Goal: Task Accomplishment & Management: Use online tool/utility

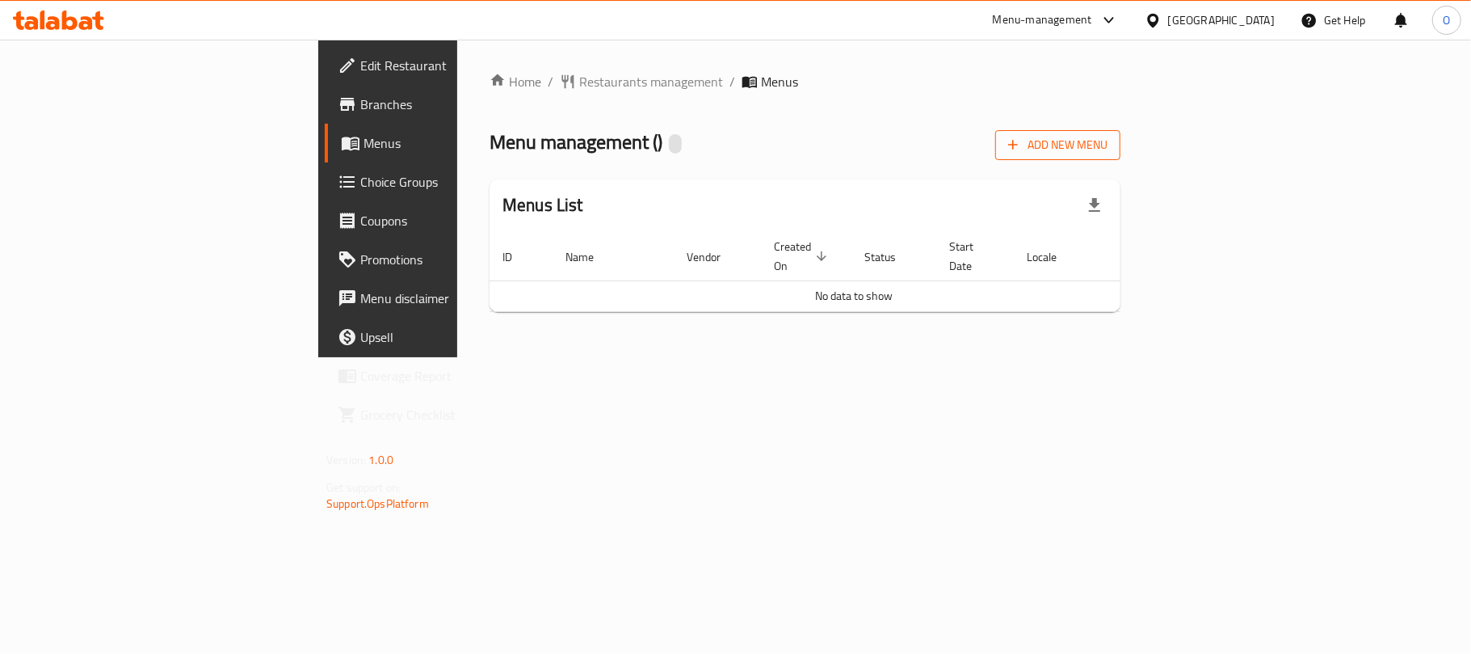
click at [1121, 130] on button "Add New Menu" at bounding box center [1057, 145] width 125 height 30
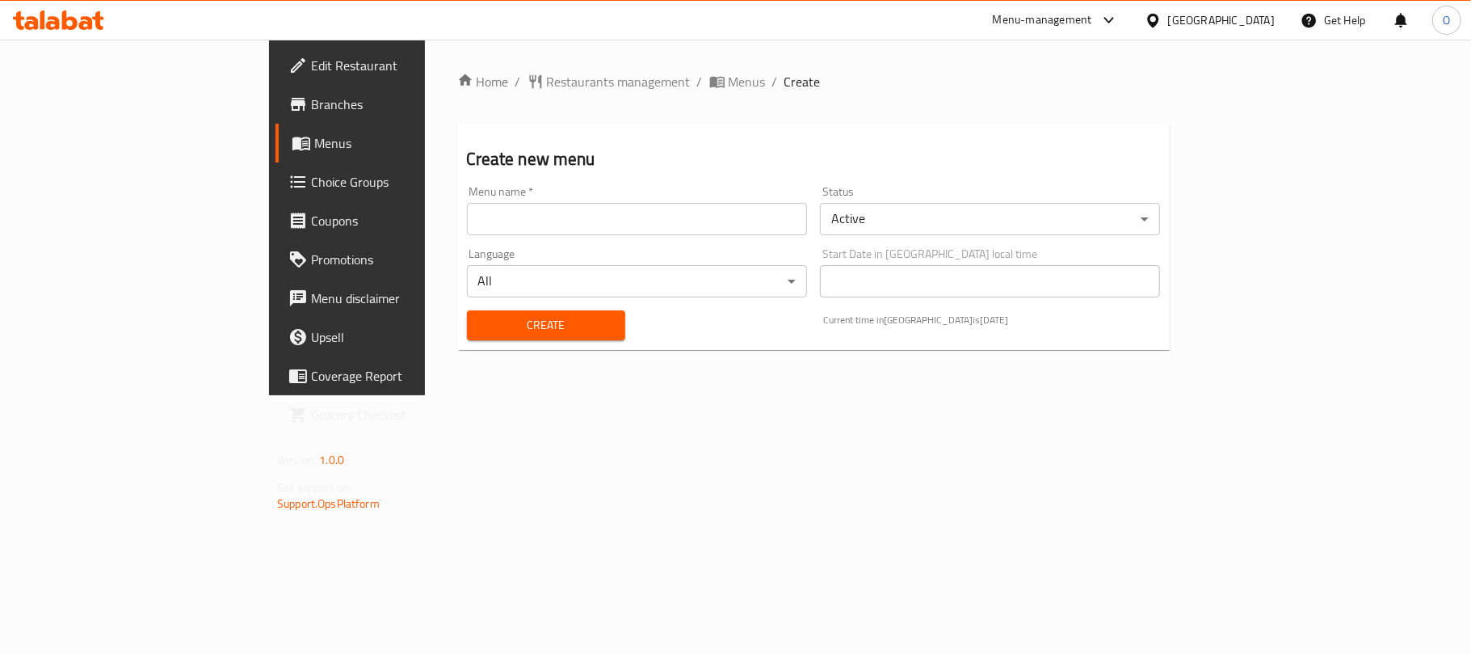
click at [698, 218] on input "text" at bounding box center [637, 219] width 340 height 32
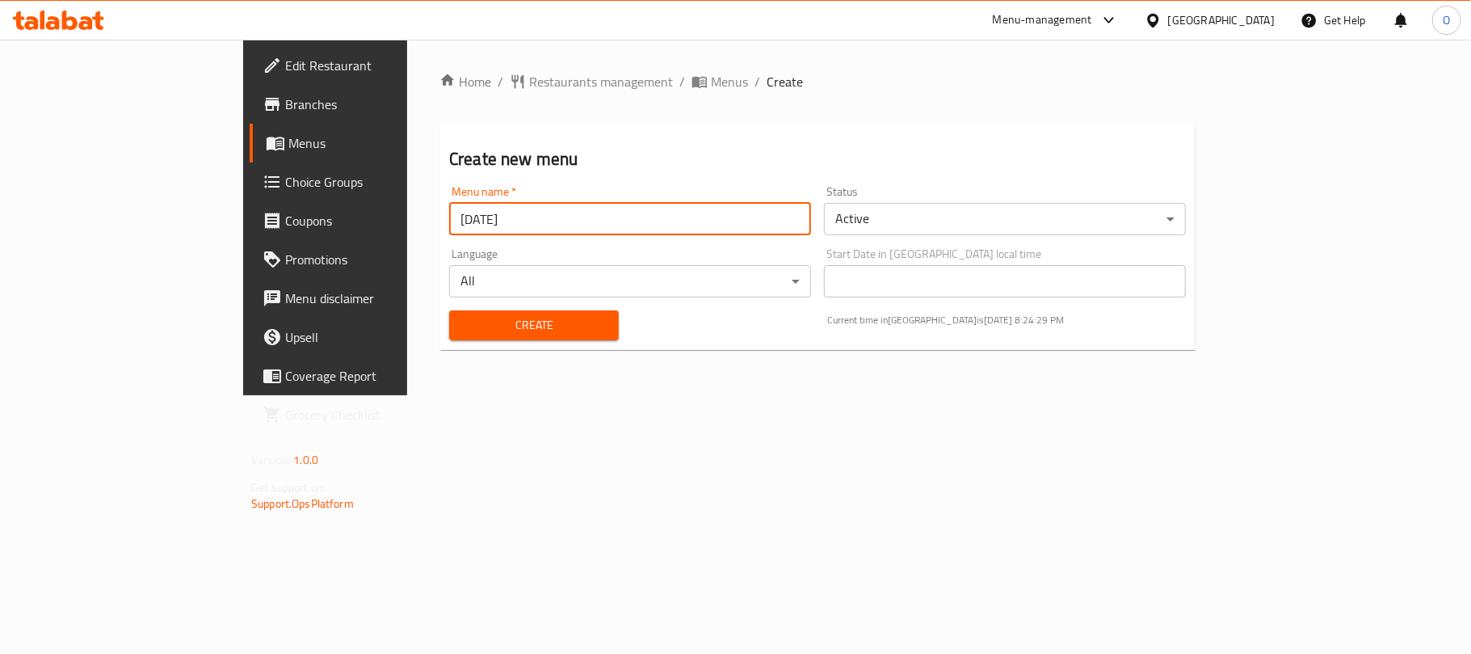
type input "[DATE]"
click at [449, 310] on button "Create" at bounding box center [534, 325] width 170 height 30
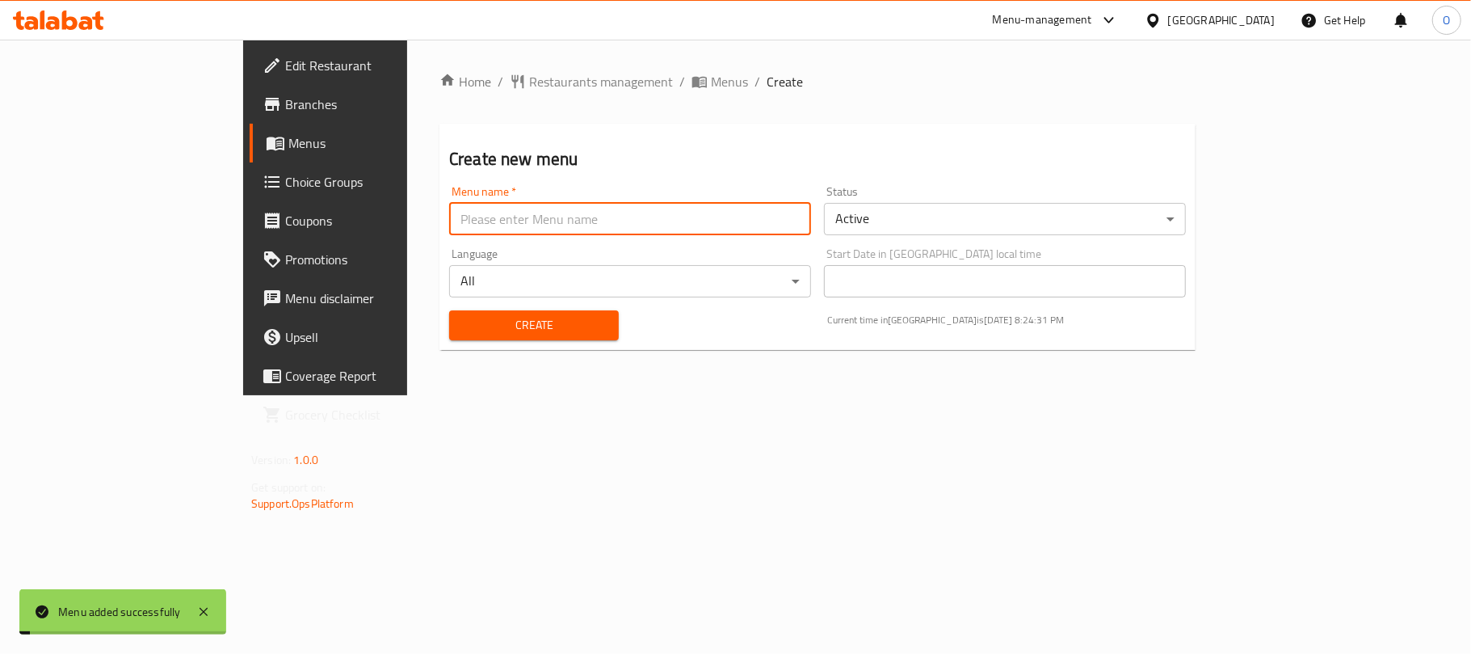
click at [711, 89] on span "Menus" at bounding box center [729, 81] width 37 height 19
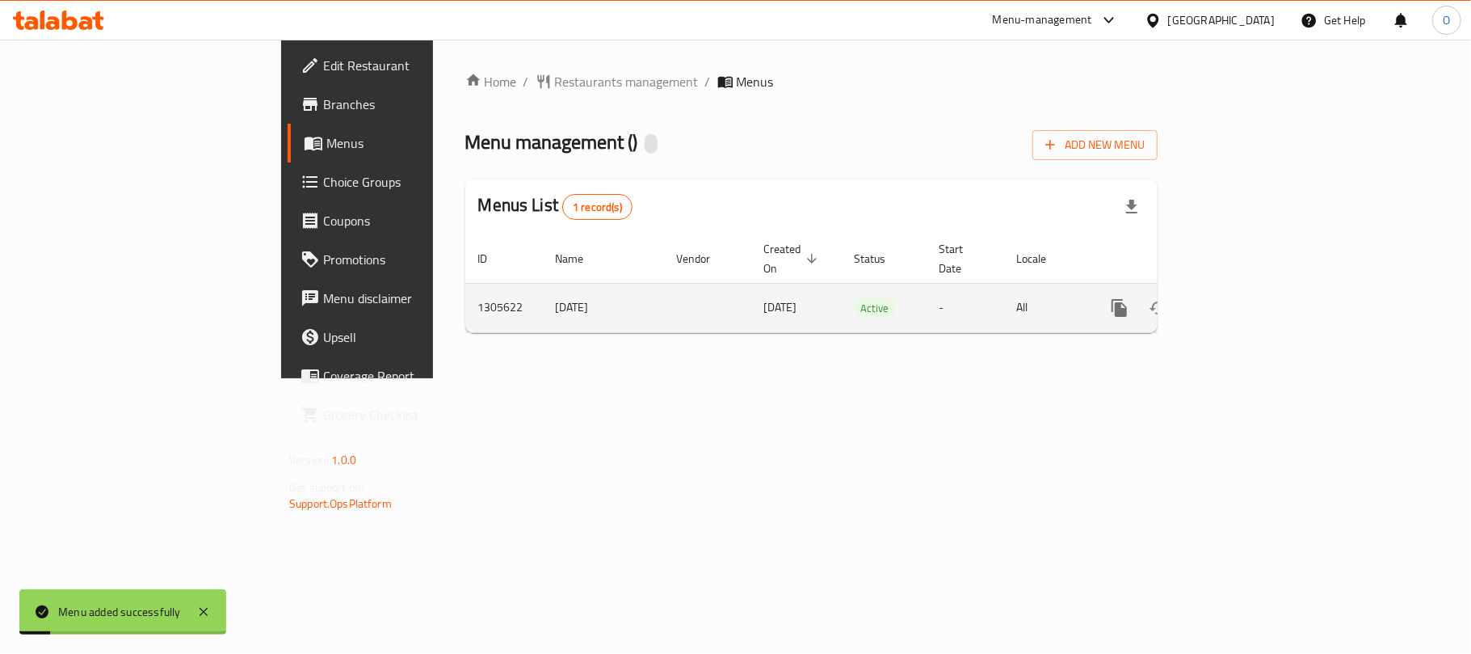
click at [1246, 298] on icon "enhanced table" at bounding box center [1235, 307] width 19 height 19
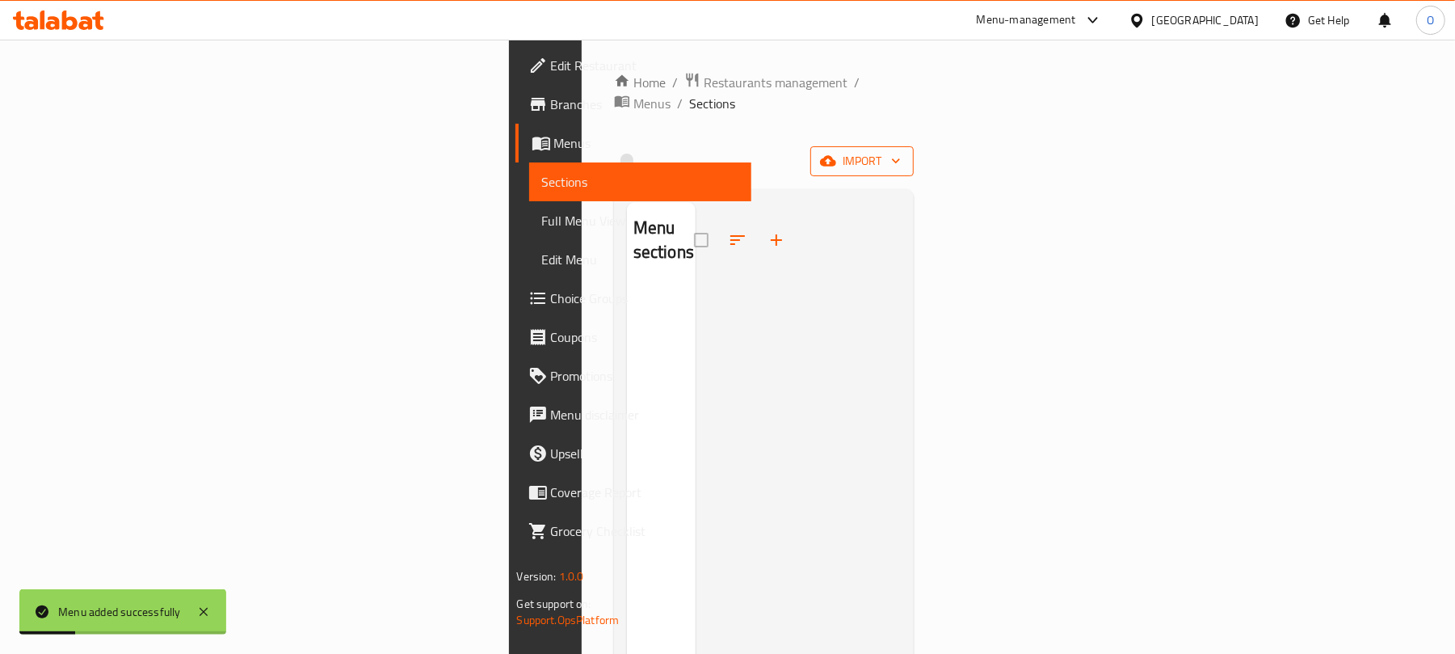
click at [914, 146] on button "import" at bounding box center [861, 161] width 103 height 30
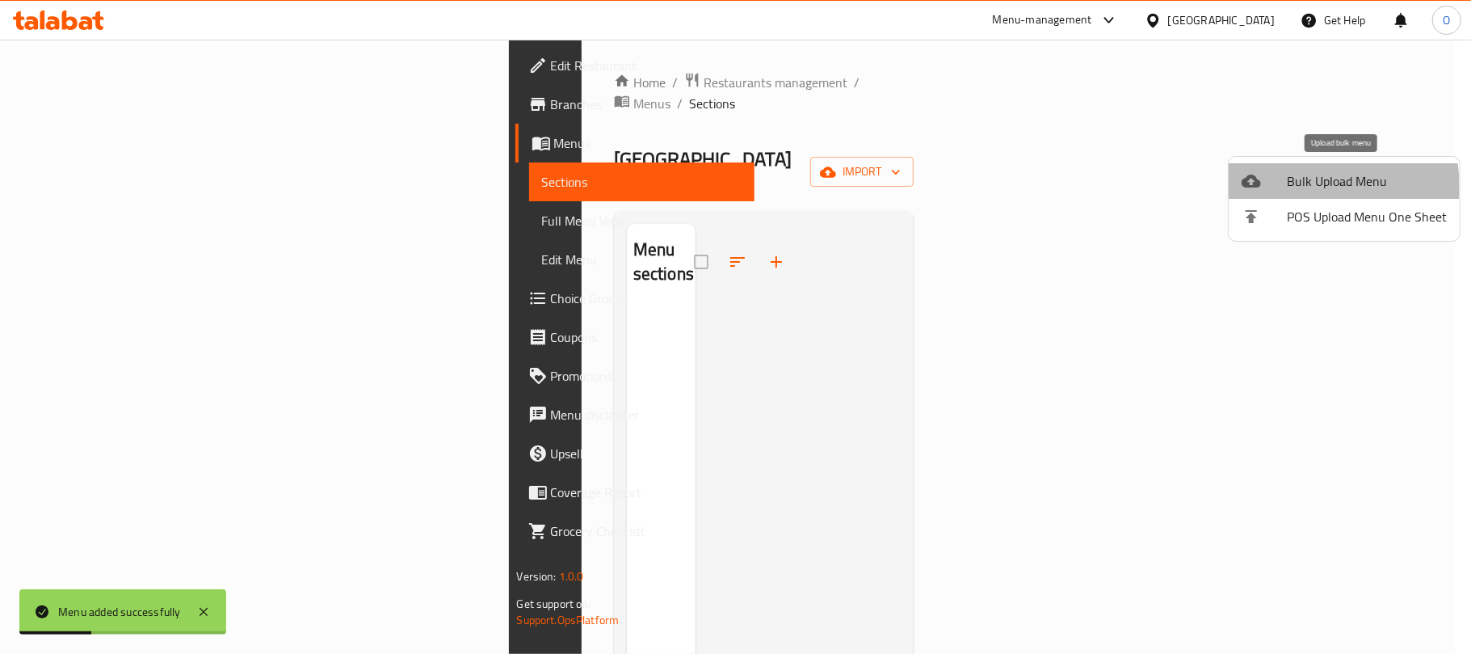
click at [1278, 187] on div at bounding box center [1264, 180] width 45 height 19
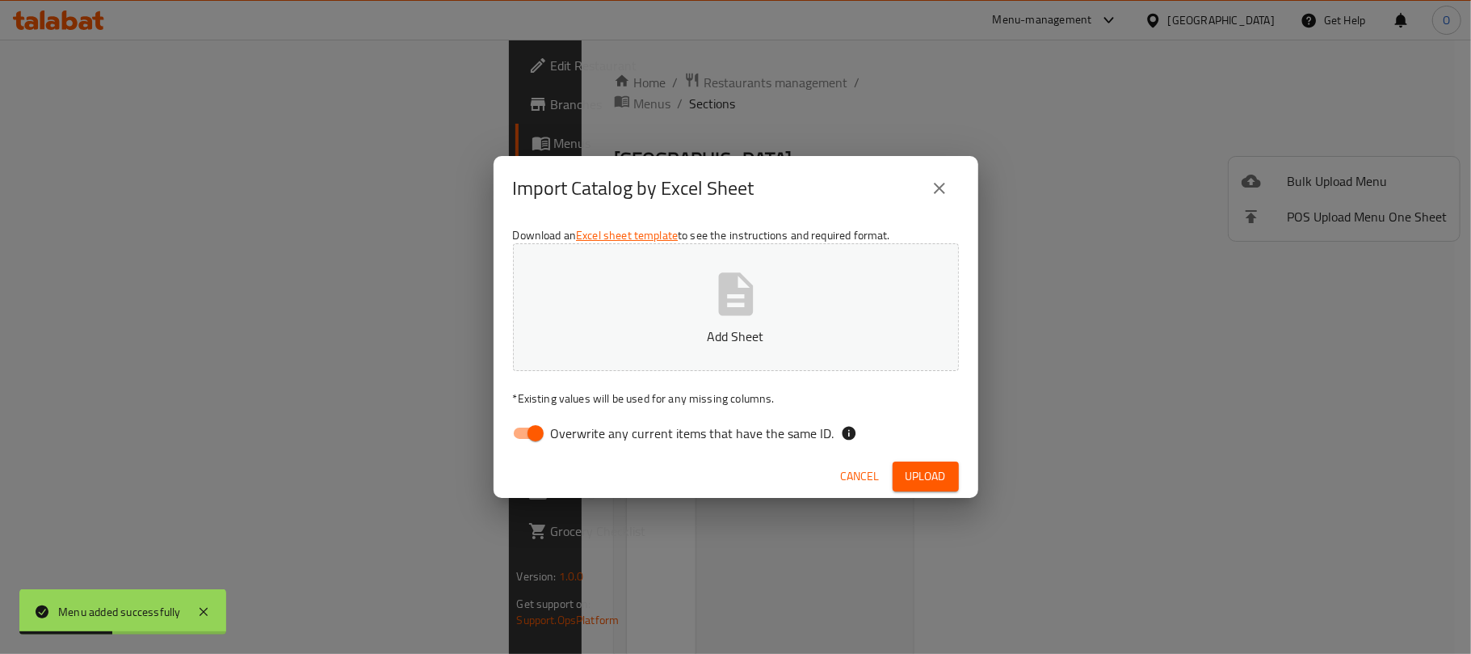
click at [532, 439] on input "Overwrite any current items that have the same ID." at bounding box center [536, 433] width 92 height 31
checkbox input "false"
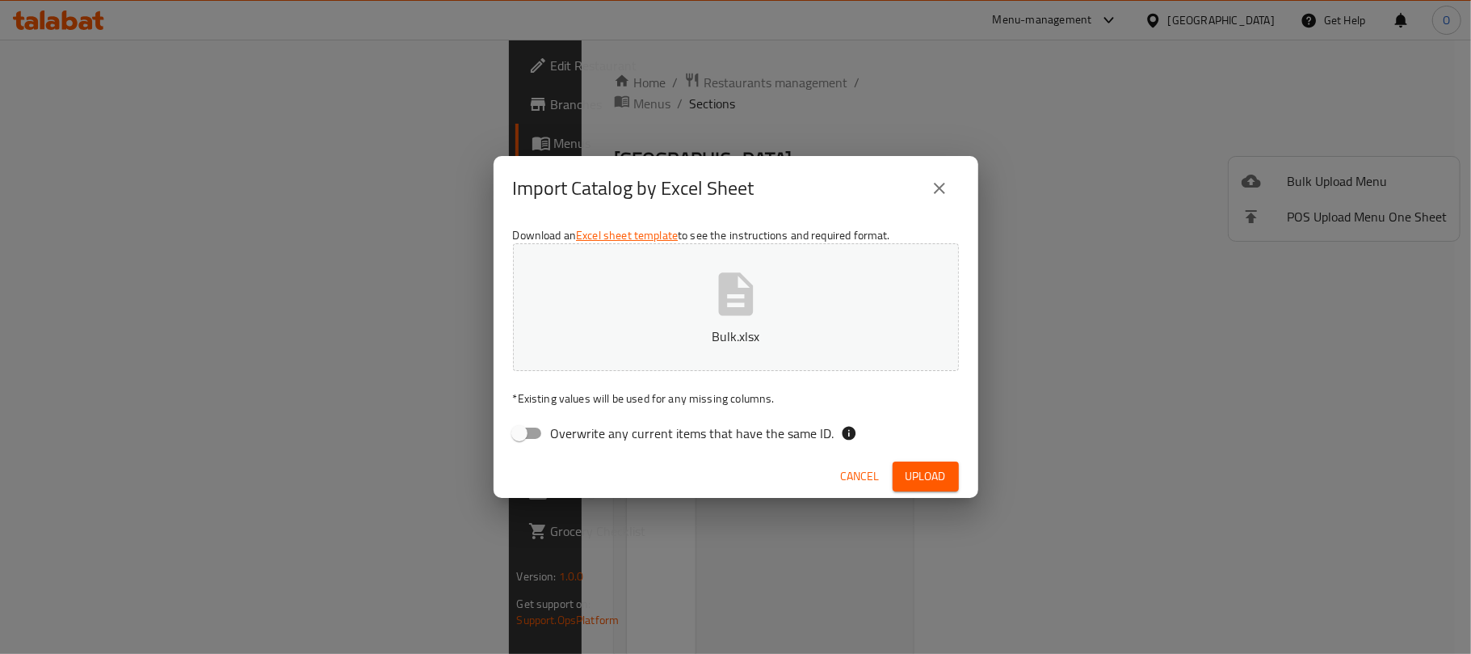
drag, startPoint x: 921, startPoint y: 485, endPoint x: 714, endPoint y: 505, distance: 207.8
click at [921, 485] on span "Upload" at bounding box center [926, 476] width 40 height 20
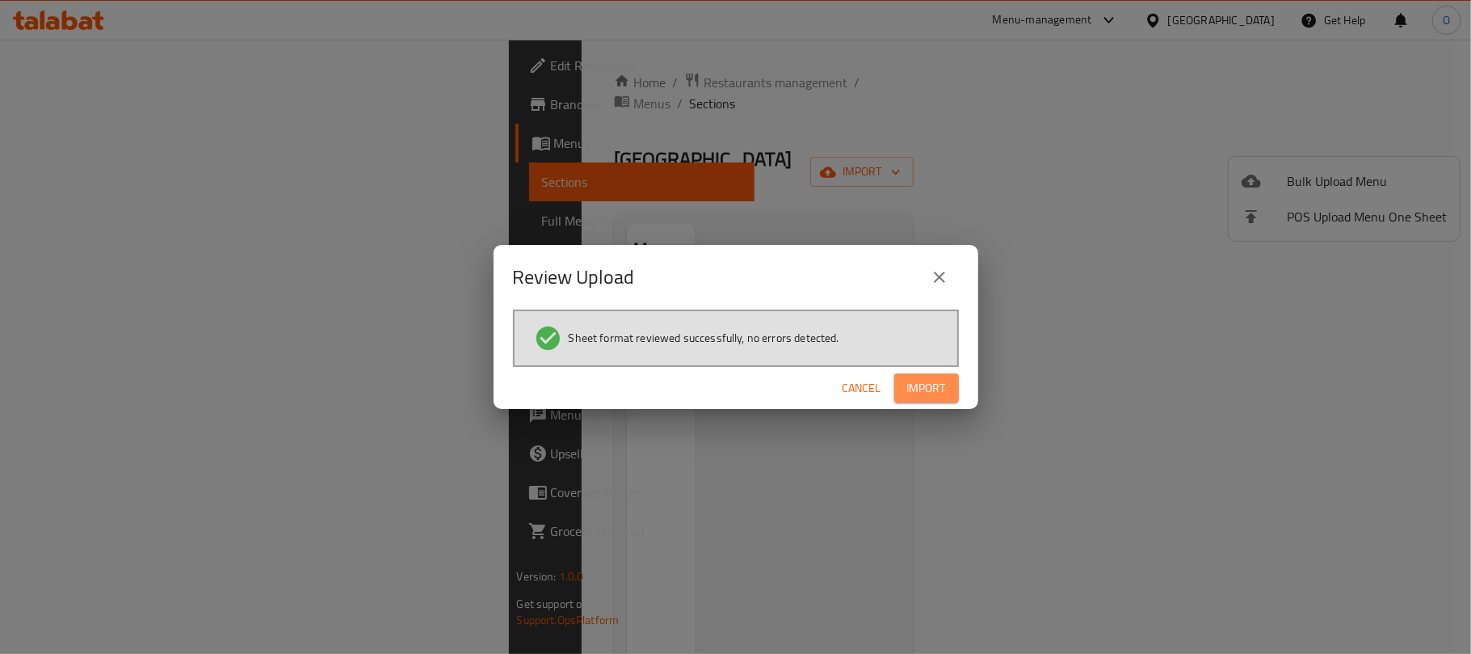
click at [937, 388] on span "Import" at bounding box center [926, 388] width 39 height 20
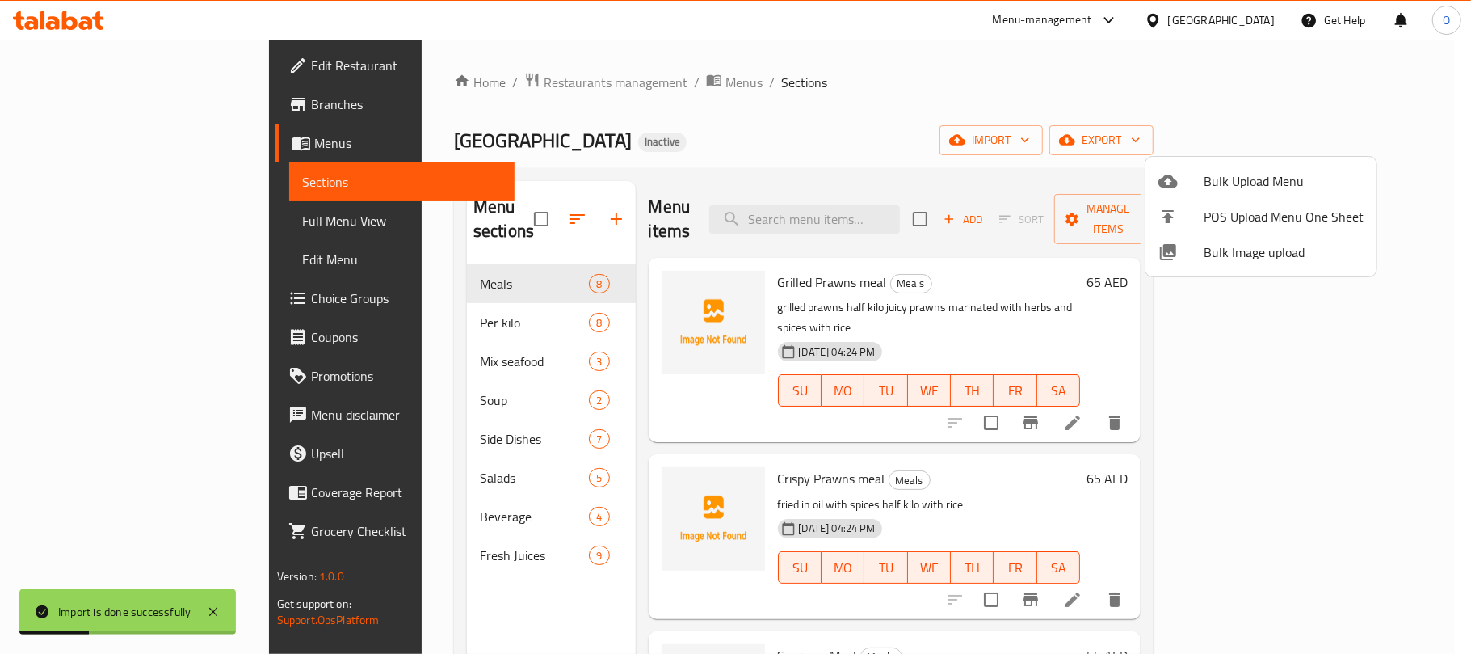
click at [91, 221] on div at bounding box center [735, 327] width 1471 height 654
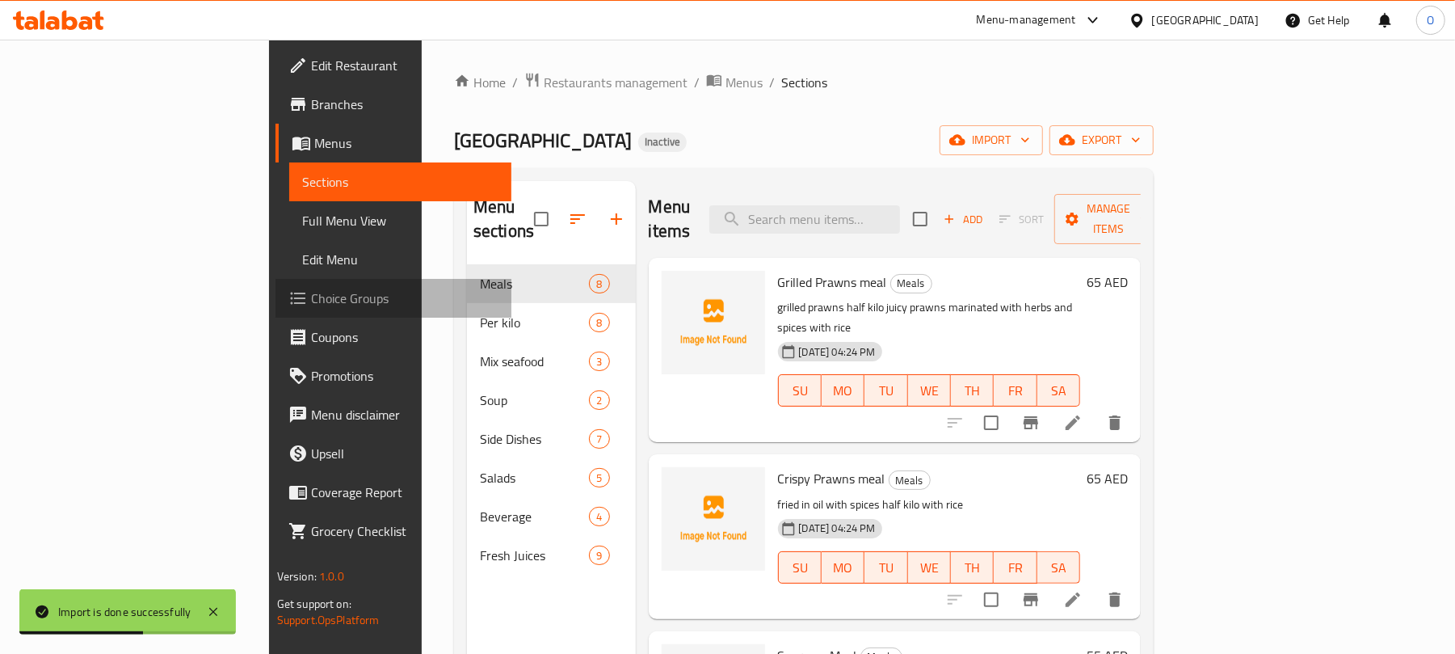
click at [311, 295] on span "Choice Groups" at bounding box center [405, 297] width 188 height 19
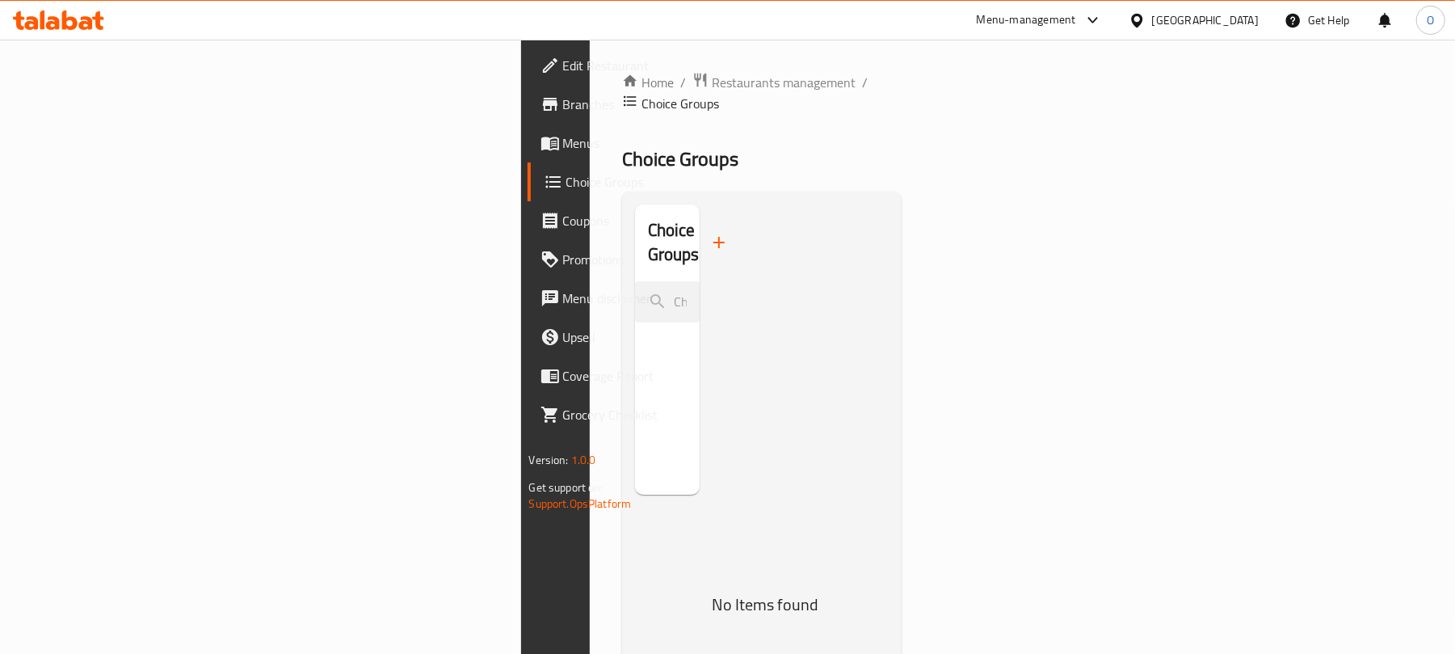
click at [654, 191] on div "Choice Groups No Items found" at bounding box center [762, 530] width 280 height 679
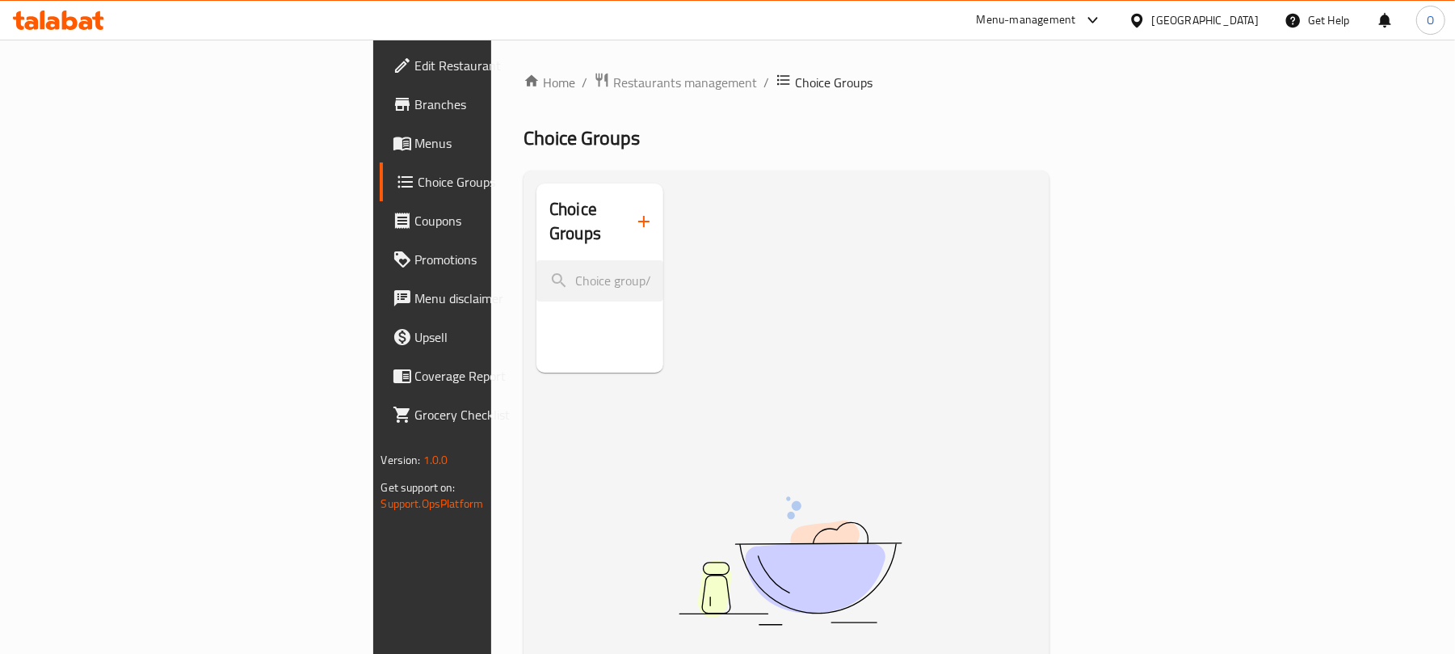
click at [634, 212] on icon "button" at bounding box center [643, 221] width 19 height 19
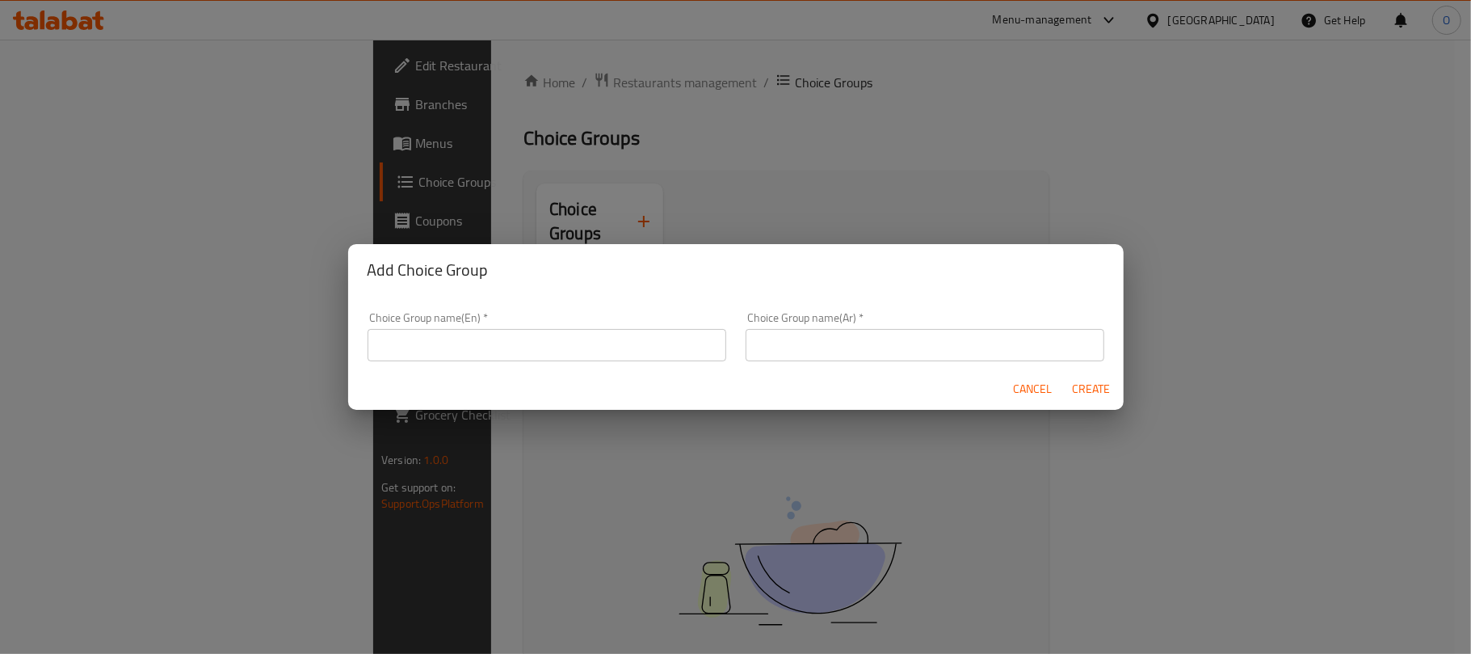
click at [511, 343] on input "text" at bounding box center [547, 345] width 359 height 32
type input "Your Choice Of:"
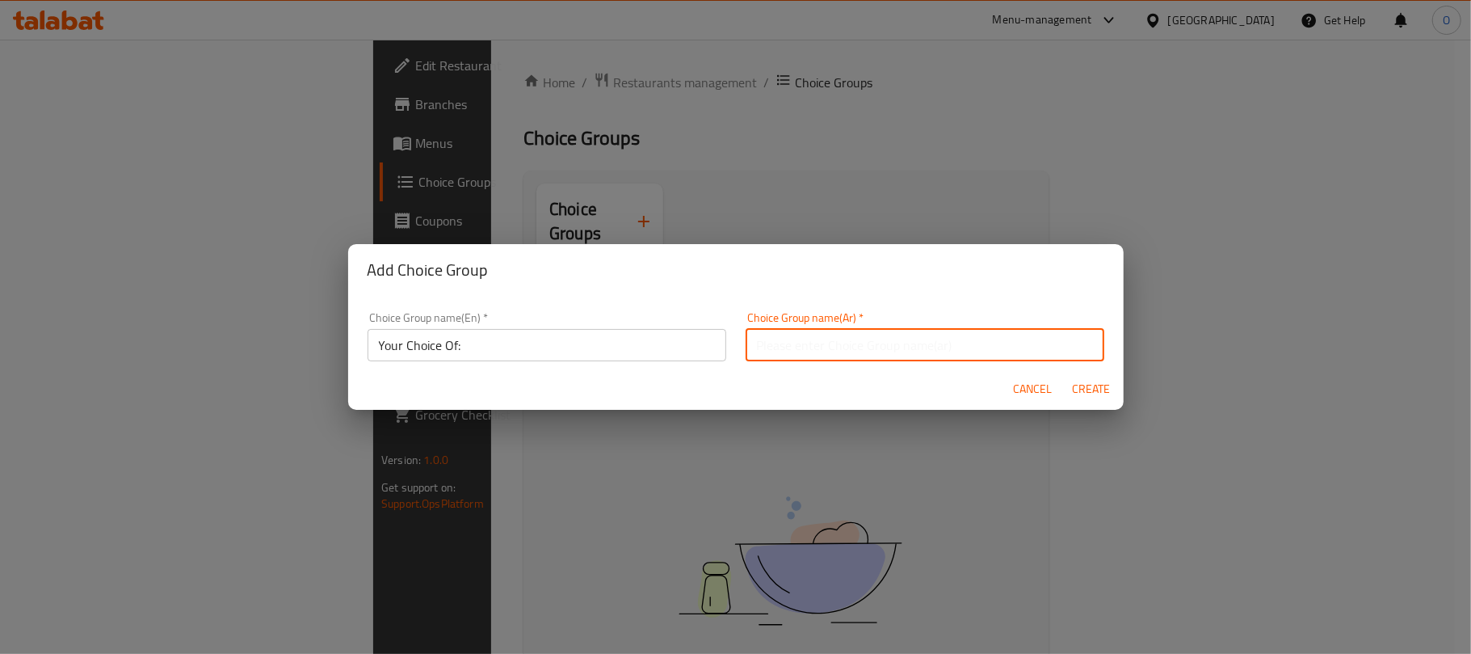
drag, startPoint x: 812, startPoint y: 331, endPoint x: 824, endPoint y: 341, distance: 15.5
click at [812, 331] on input "text" at bounding box center [925, 345] width 359 height 32
type input "اختيارك من:"
drag, startPoint x: 1102, startPoint y: 385, endPoint x: 793, endPoint y: 383, distance: 309.4
click at [1096, 385] on span "Create" at bounding box center [1091, 389] width 39 height 20
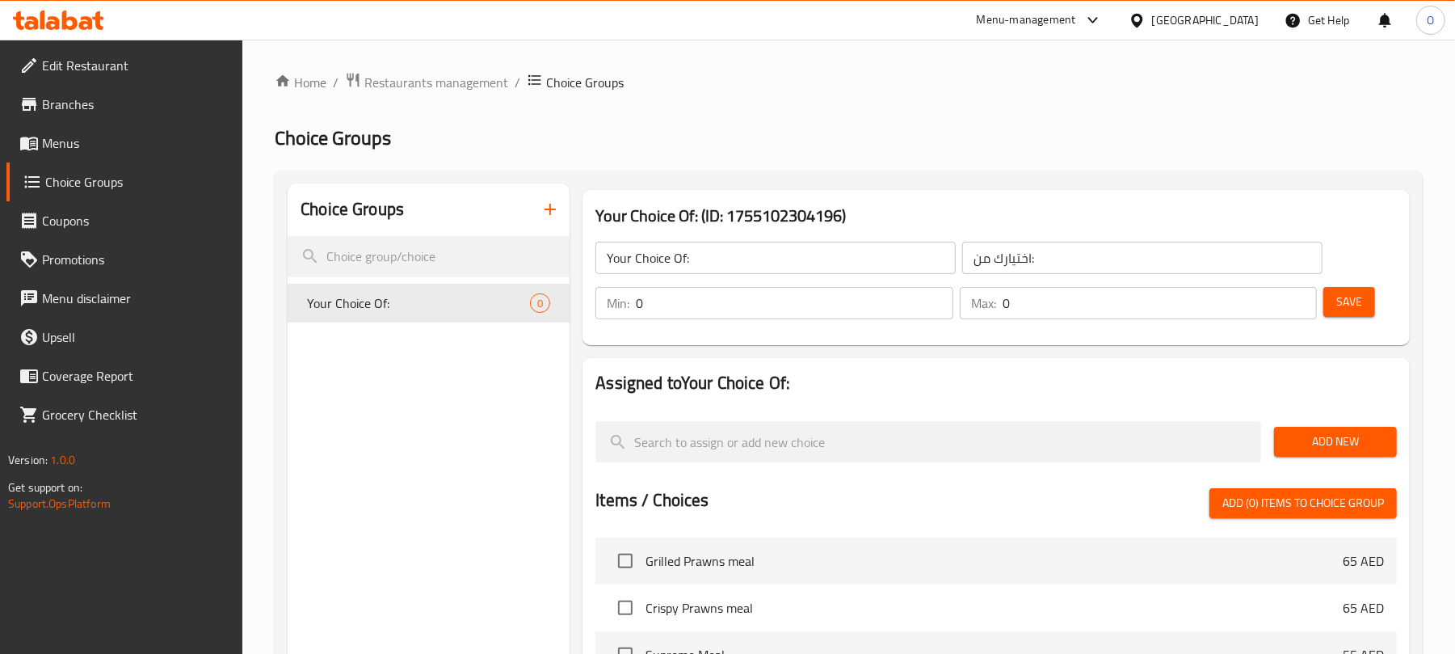
click at [1322, 444] on span "Add New" at bounding box center [1335, 441] width 97 height 20
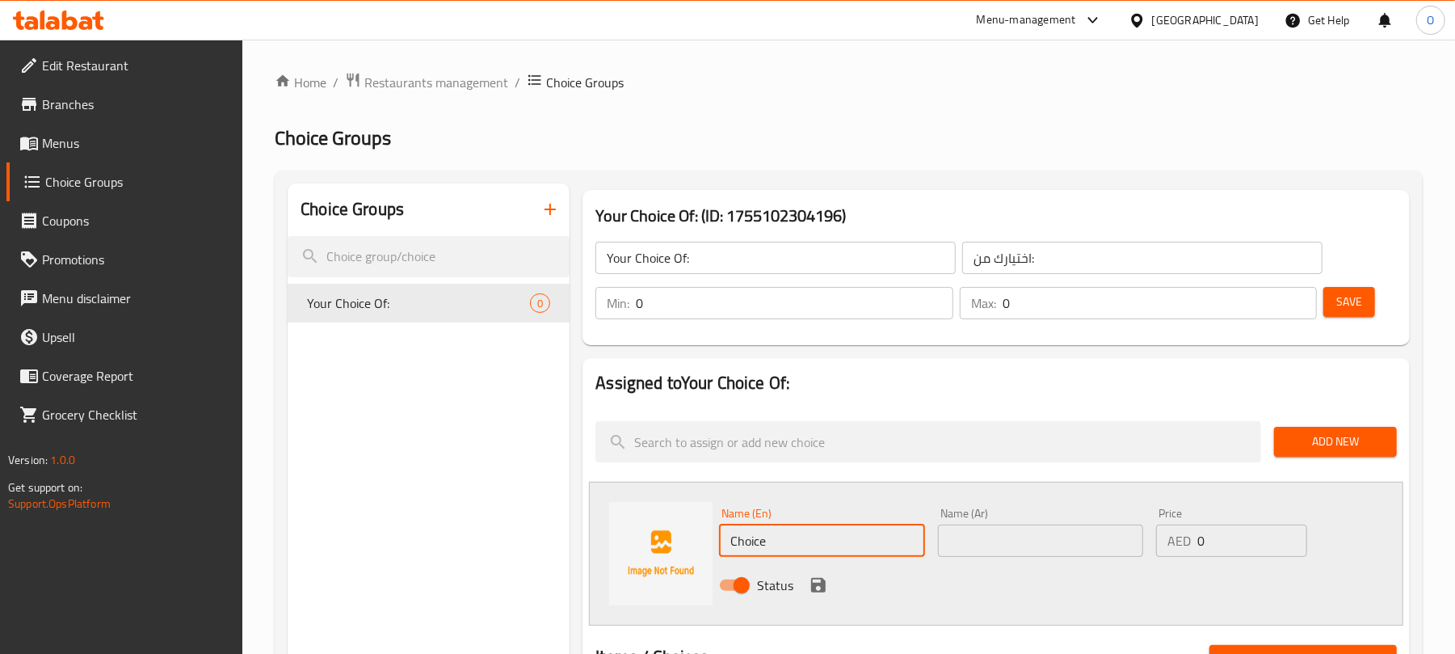
click at [782, 525] on input "Choice" at bounding box center [821, 540] width 205 height 32
paste input "rice"
type input "rice"
click at [986, 538] on input "text" at bounding box center [1040, 540] width 205 height 32
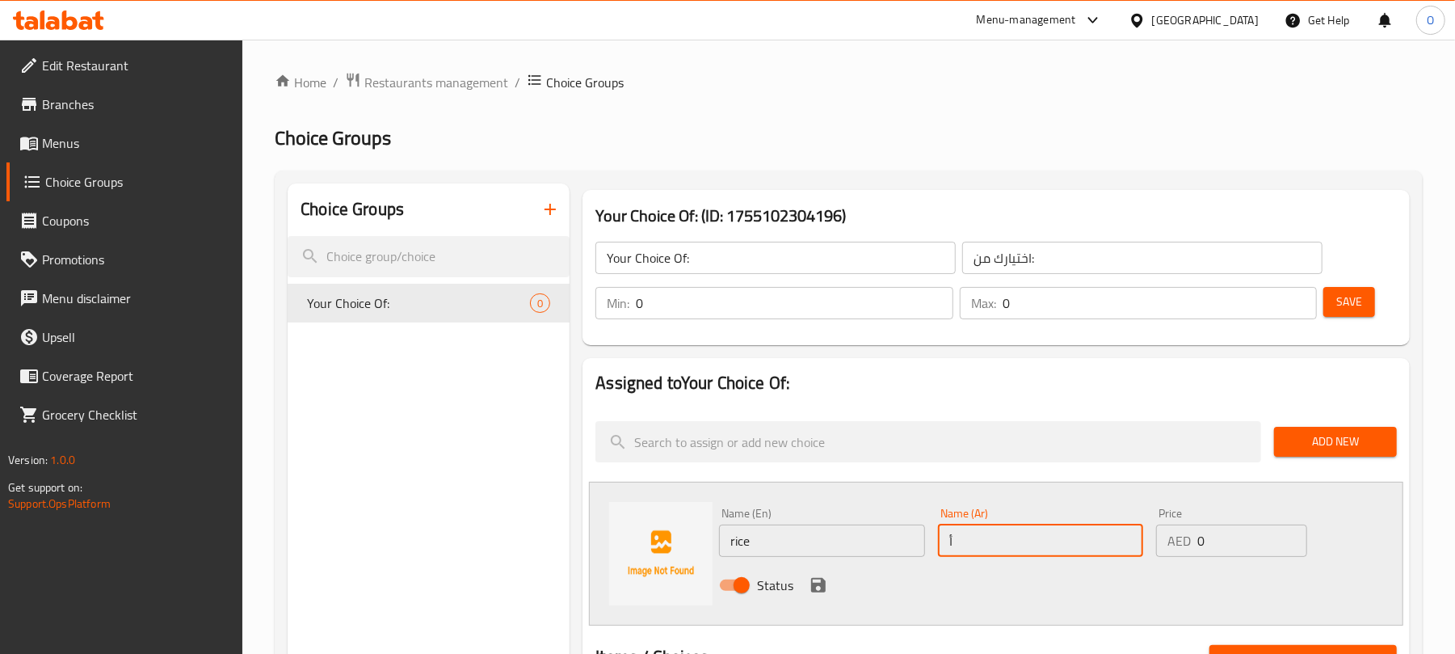
type input "أرز"
click at [827, 589] on icon "save" at bounding box center [818, 584] width 19 height 19
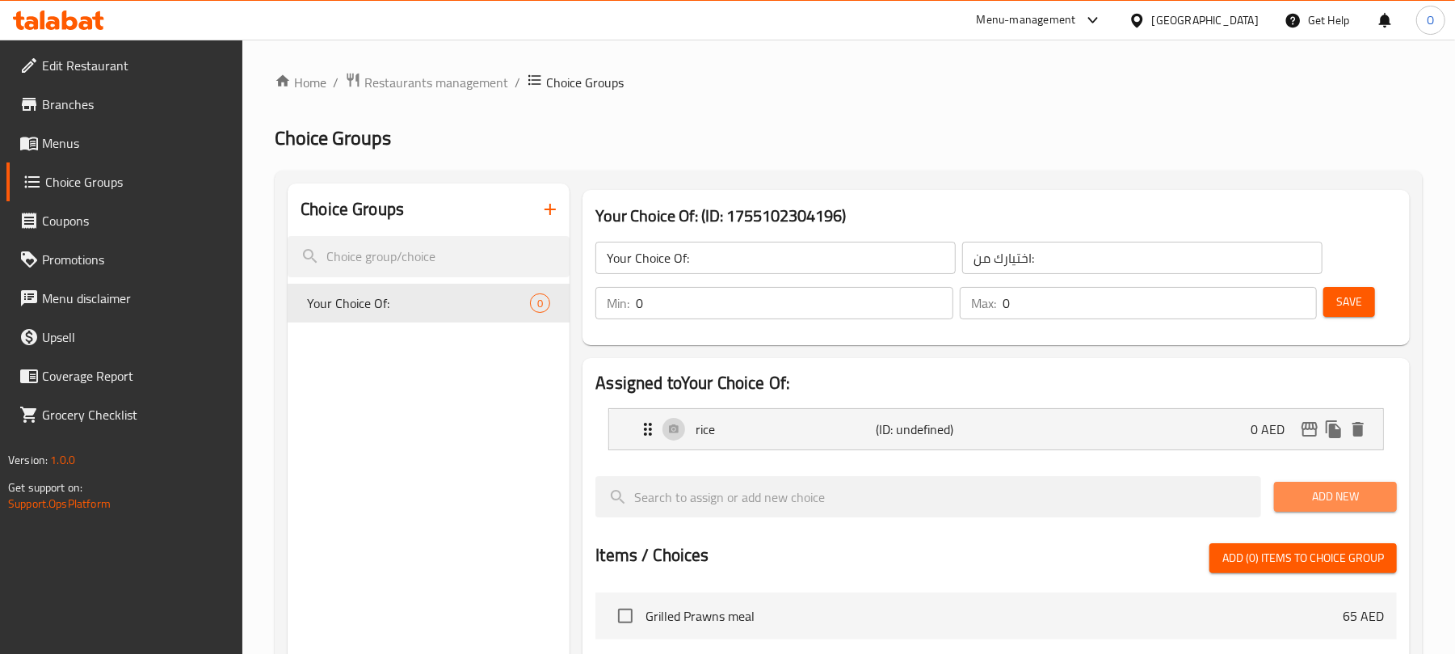
click at [1343, 502] on span "Add New" at bounding box center [1335, 496] width 97 height 20
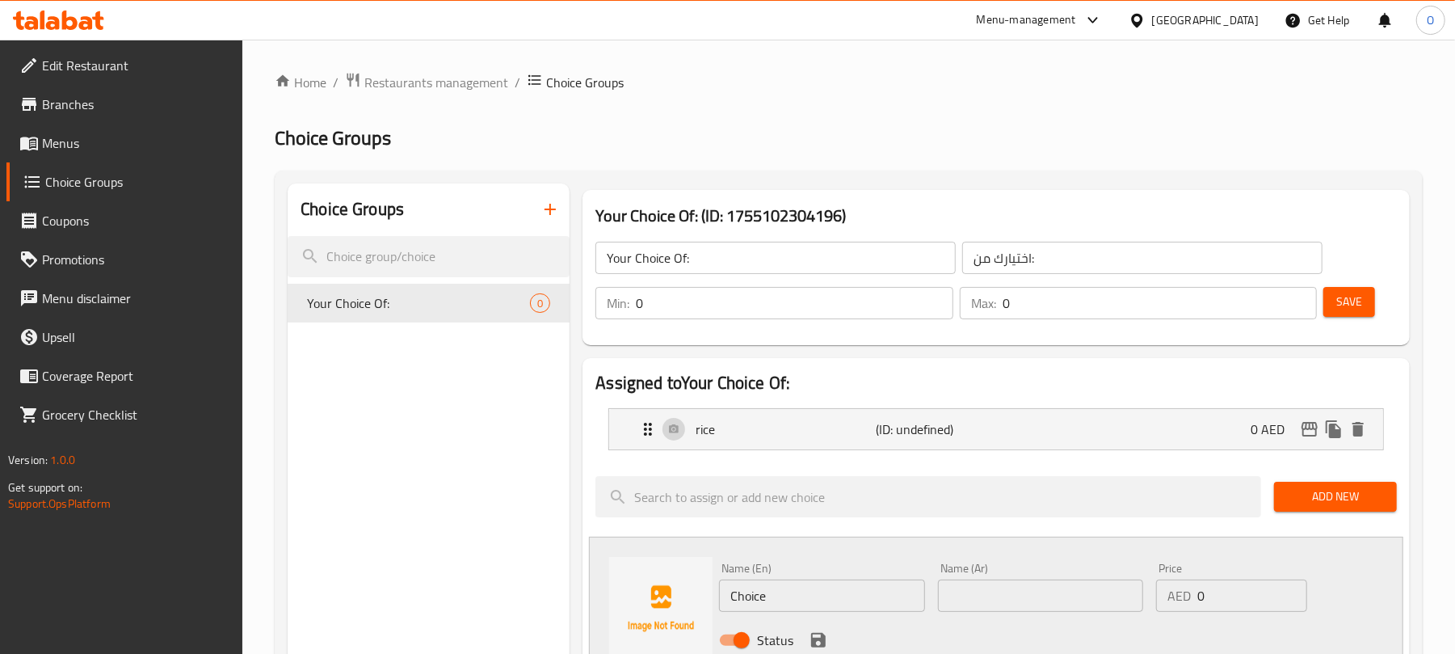
click at [809, 576] on div "Name (En) Choice Name (En)" at bounding box center [821, 586] width 205 height 49
click at [809, 588] on input "Choice" at bounding box center [821, 595] width 205 height 32
paste input "kubus"
type input "kubus"
click at [986, 590] on input "text" at bounding box center [1040, 595] width 205 height 32
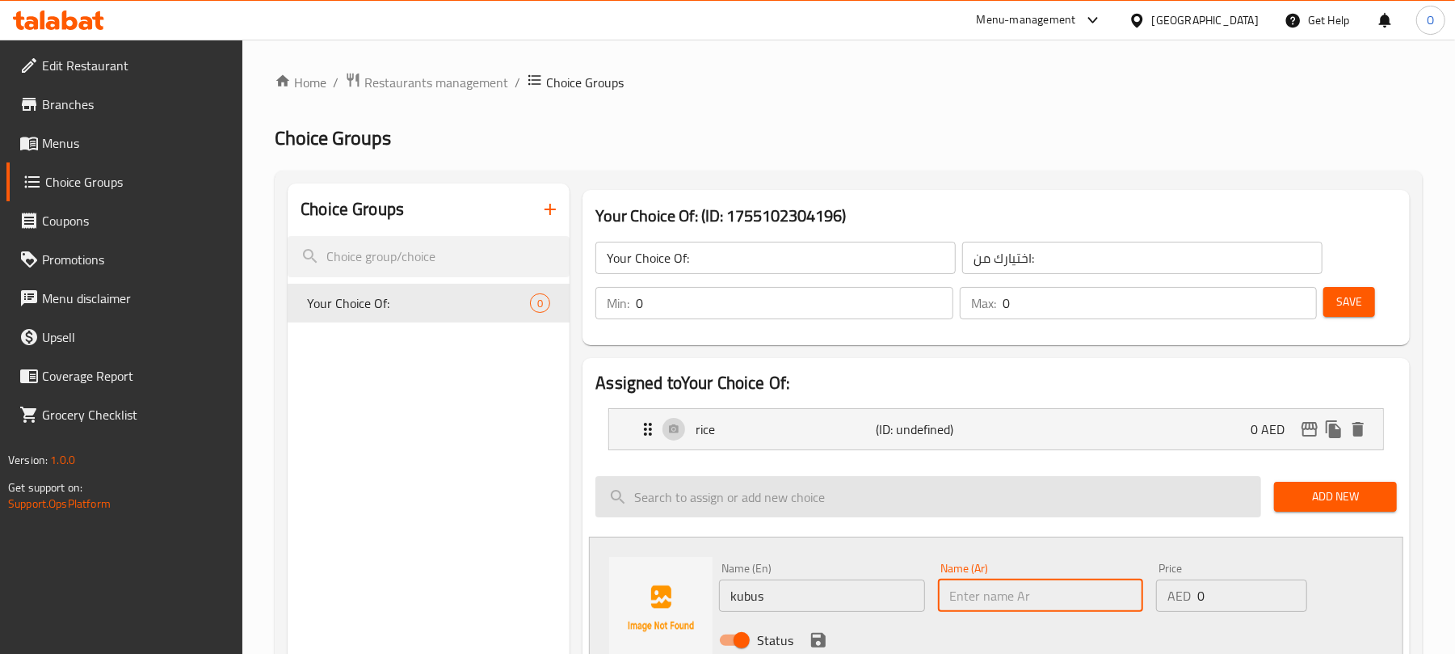
paste input "كوبوس"
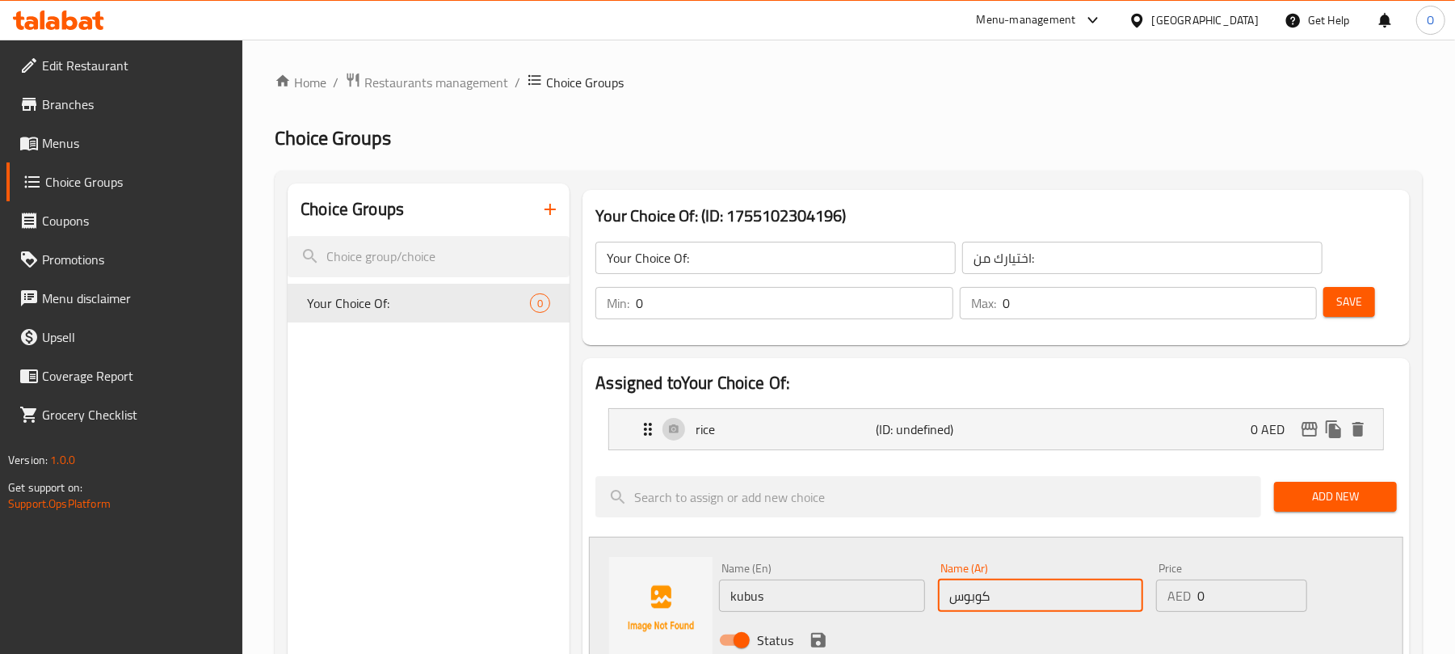
type input "كوبوس"
drag, startPoint x: 671, startPoint y: 301, endPoint x: 612, endPoint y: 314, distance: 59.6
click at [612, 314] on div "Min: 0 ​" at bounding box center [773, 303] width 357 height 32
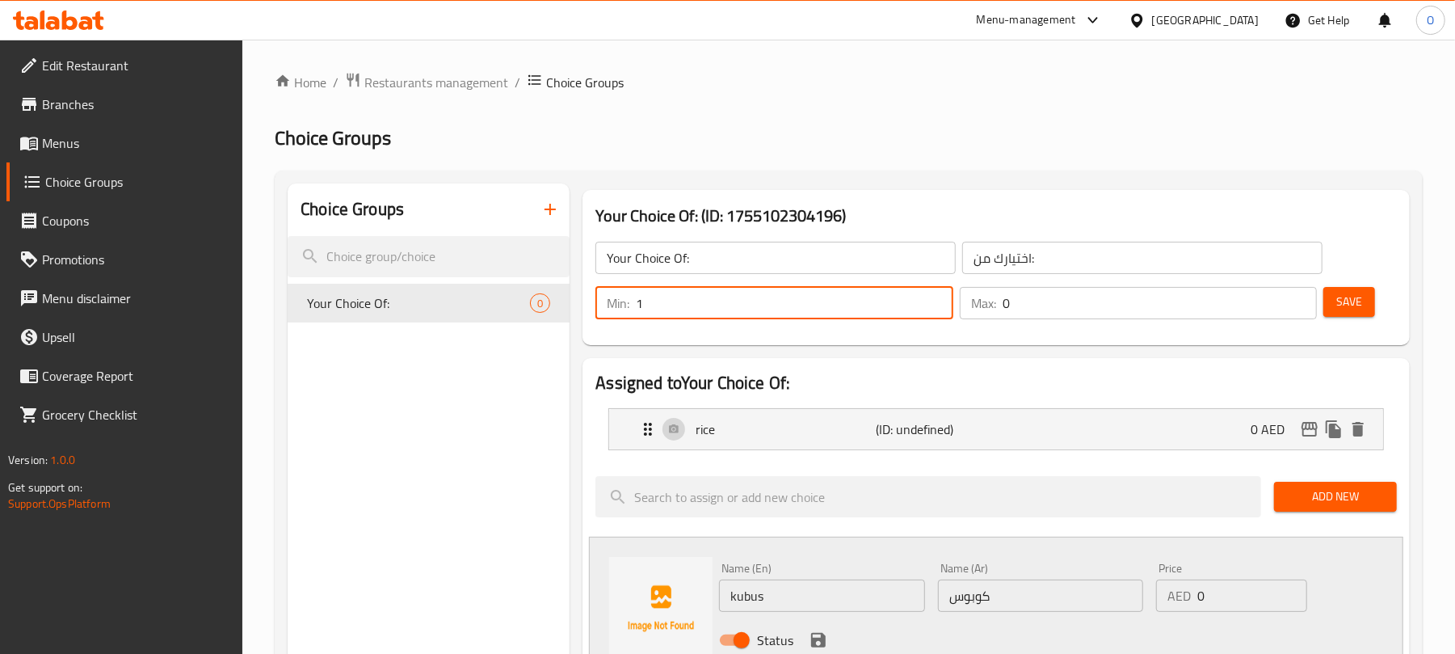
type input "1"
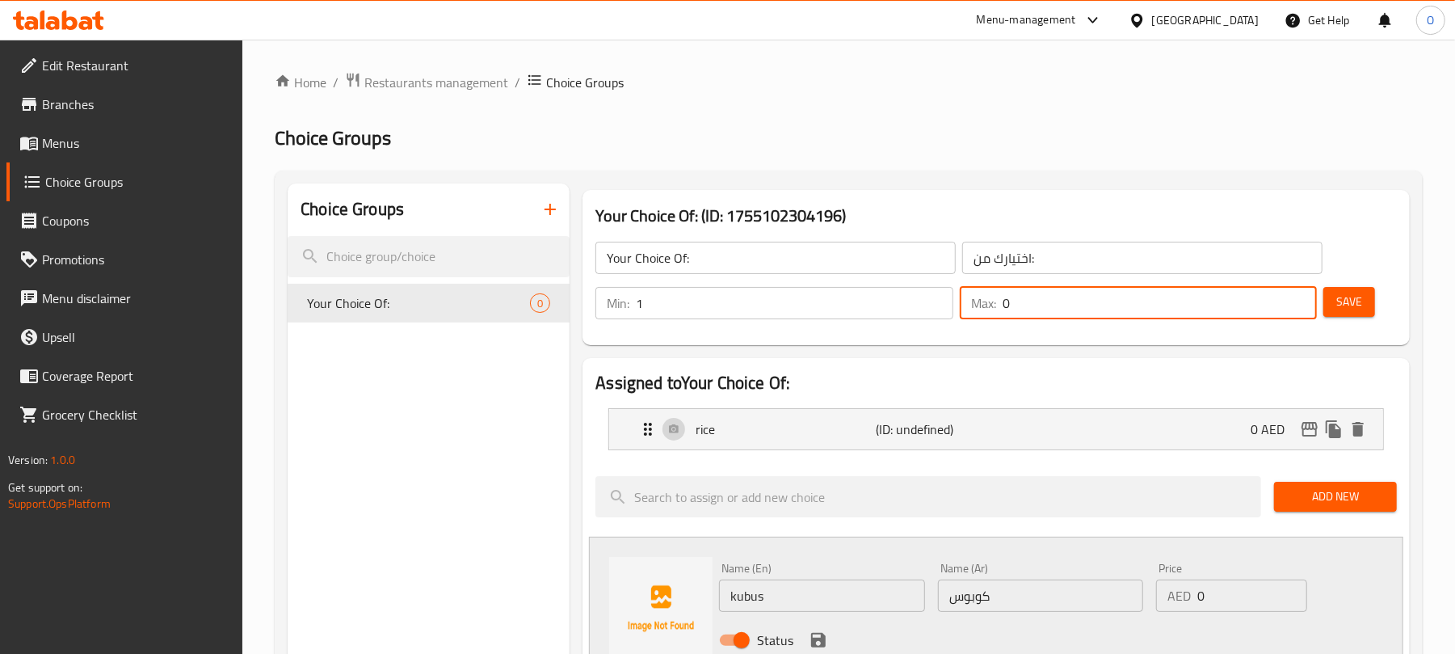
drag, startPoint x: 1054, startPoint y: 307, endPoint x: 973, endPoint y: 218, distance: 120.1
click at [925, 314] on div "Min: 1 ​ Max: 0 ​" at bounding box center [956, 302] width 734 height 45
type input "1"
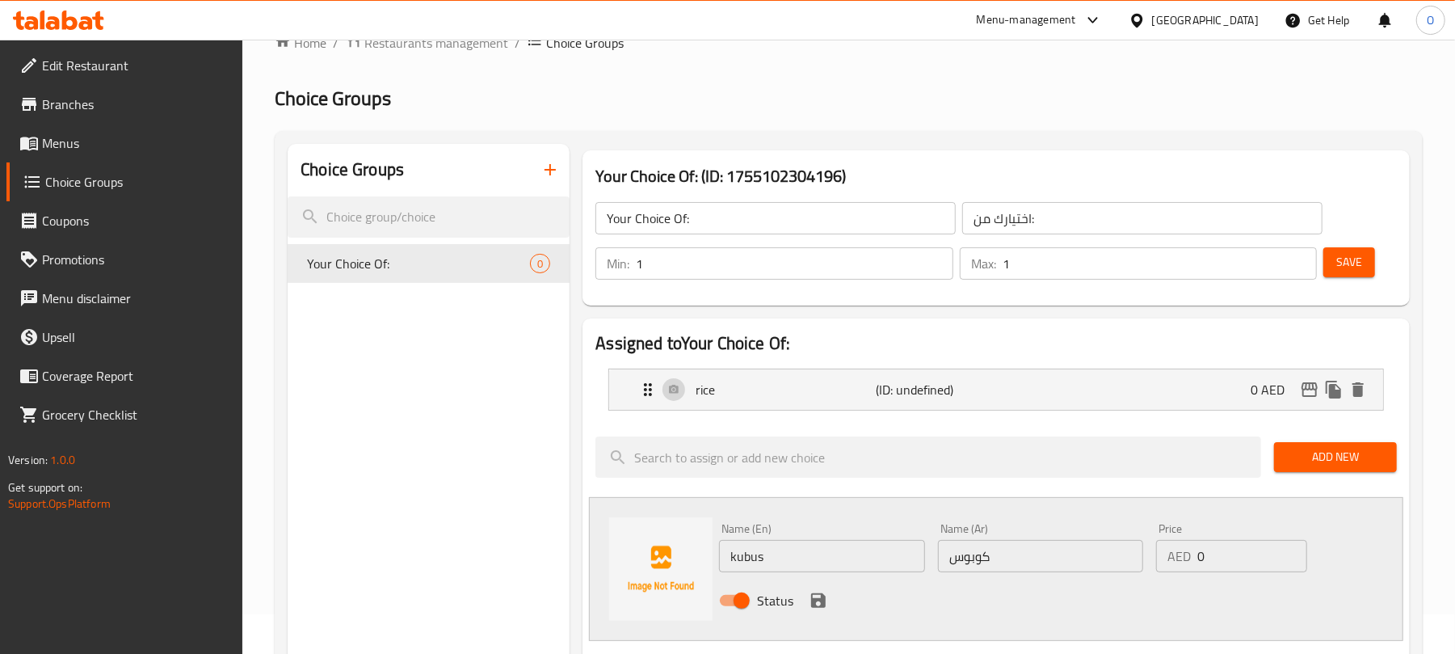
scroll to position [107, 0]
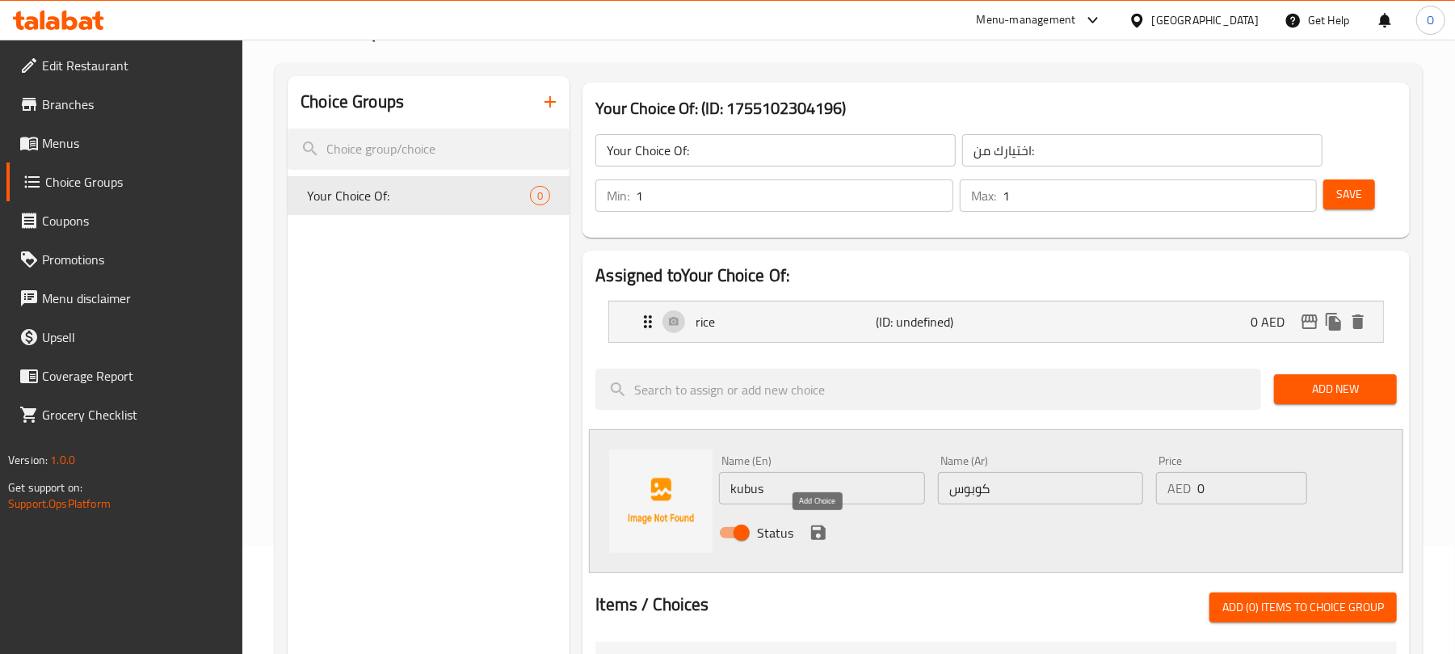
click at [824, 534] on icon "save" at bounding box center [818, 532] width 15 height 15
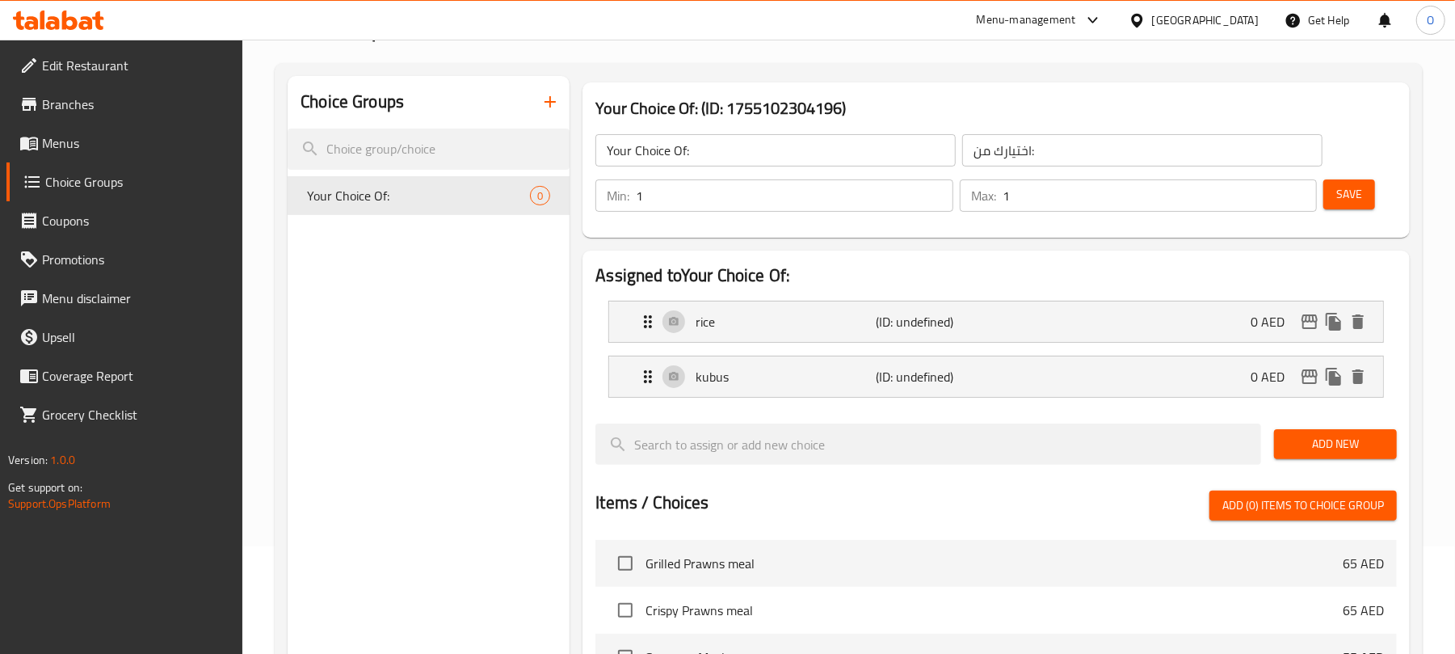
click at [1358, 189] on span "Save" at bounding box center [1349, 194] width 26 height 20
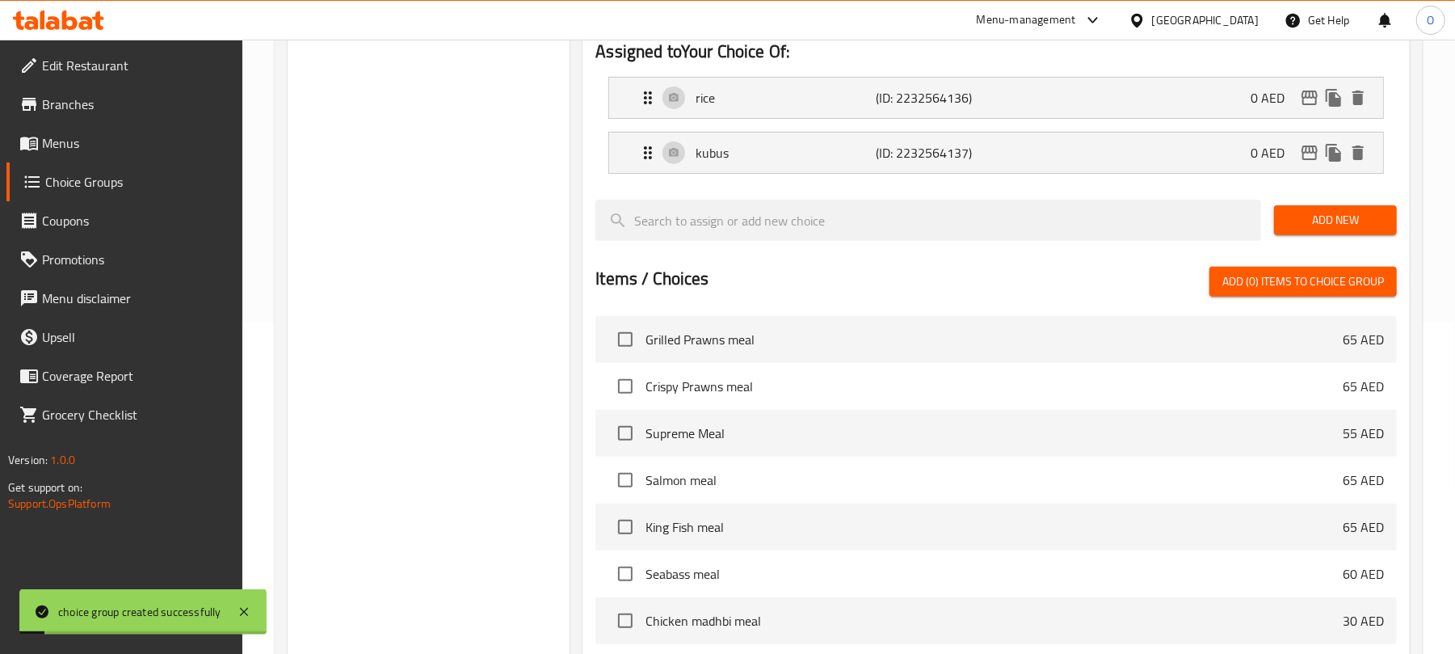
scroll to position [557, 0]
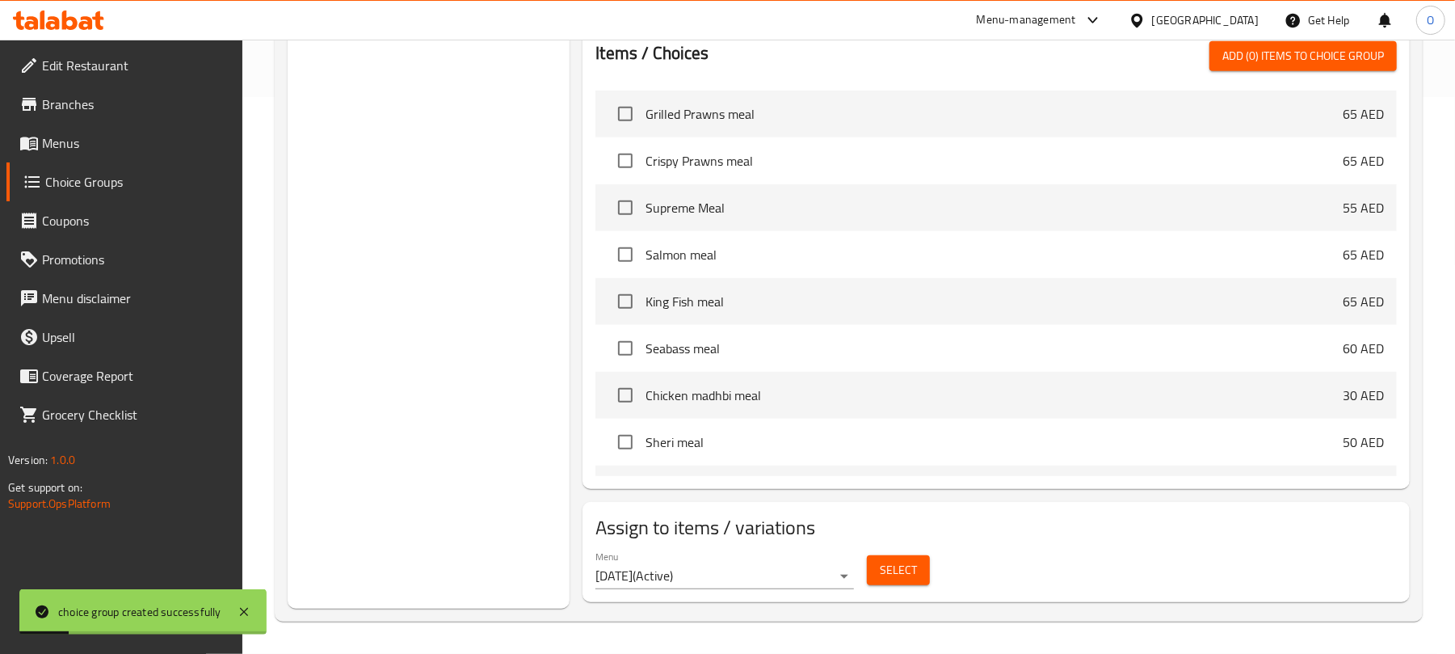
click at [911, 576] on span "Select" at bounding box center [898, 570] width 37 height 20
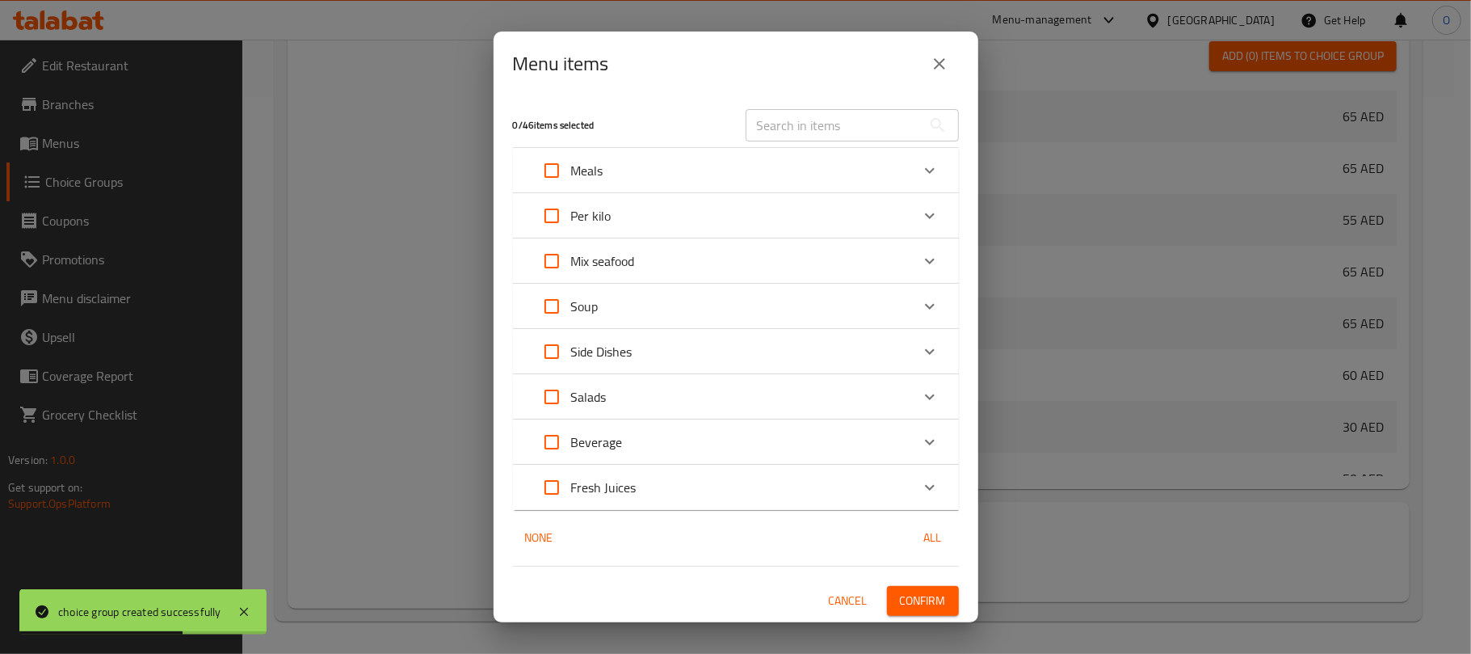
click at [843, 132] on input "text" at bounding box center [834, 125] width 176 height 32
paste input "Chicken Al faham full"
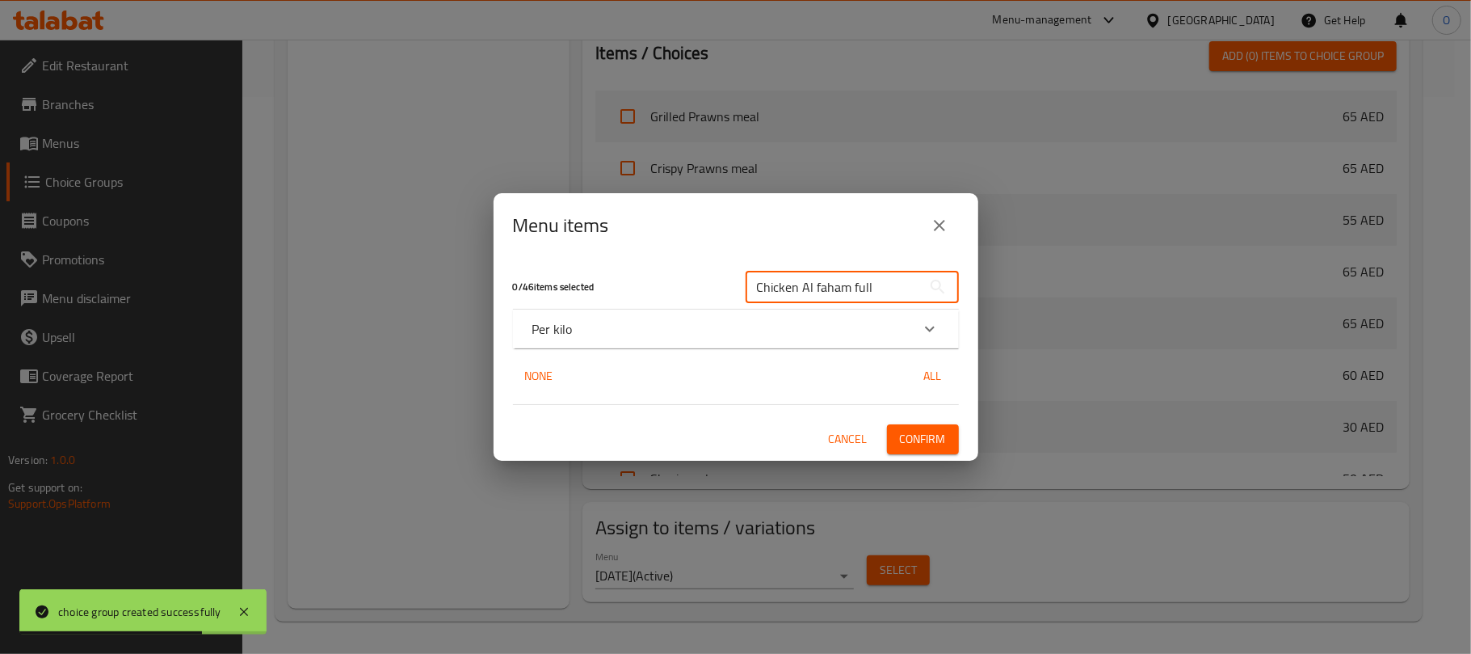
type input "Chicken Al faham full"
click at [624, 347] on div "Per kilo" at bounding box center [736, 328] width 446 height 39
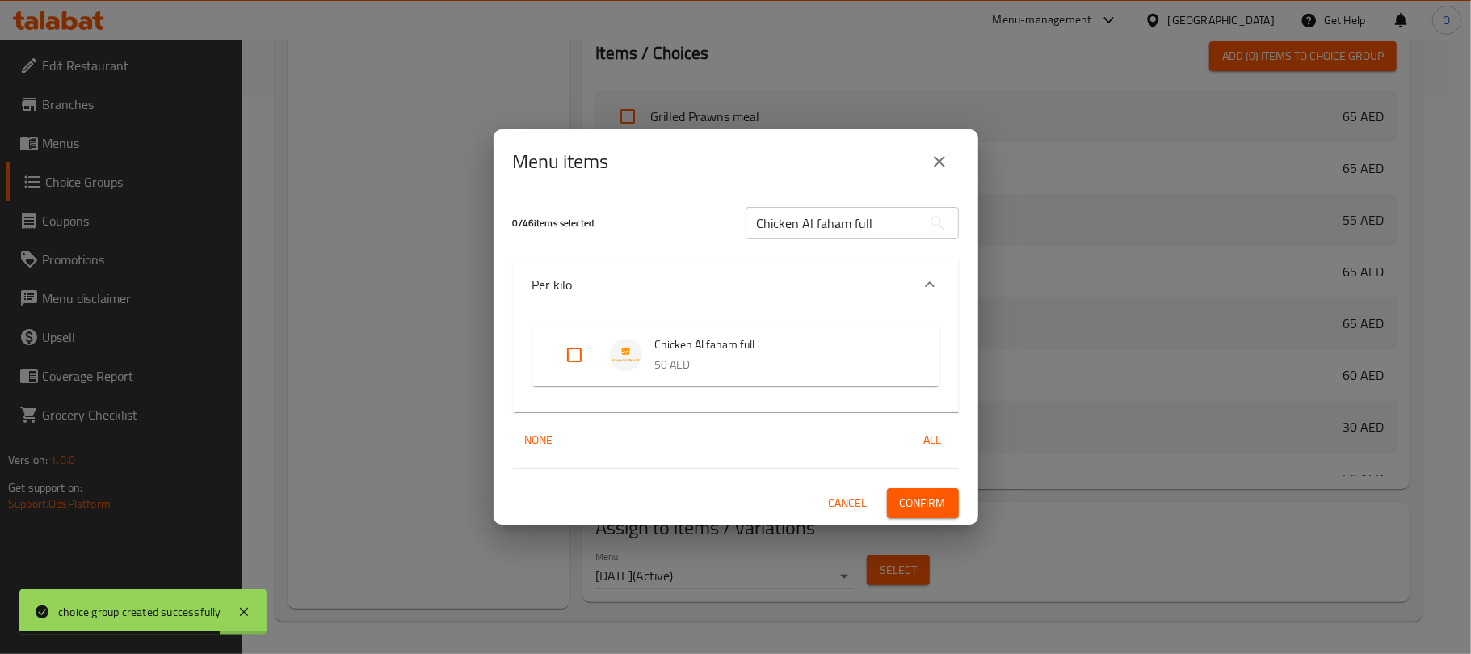
click at [562, 349] on input "Expand" at bounding box center [574, 354] width 39 height 39
checkbox input "true"
click at [945, 498] on button "Confirm" at bounding box center [923, 503] width 72 height 30
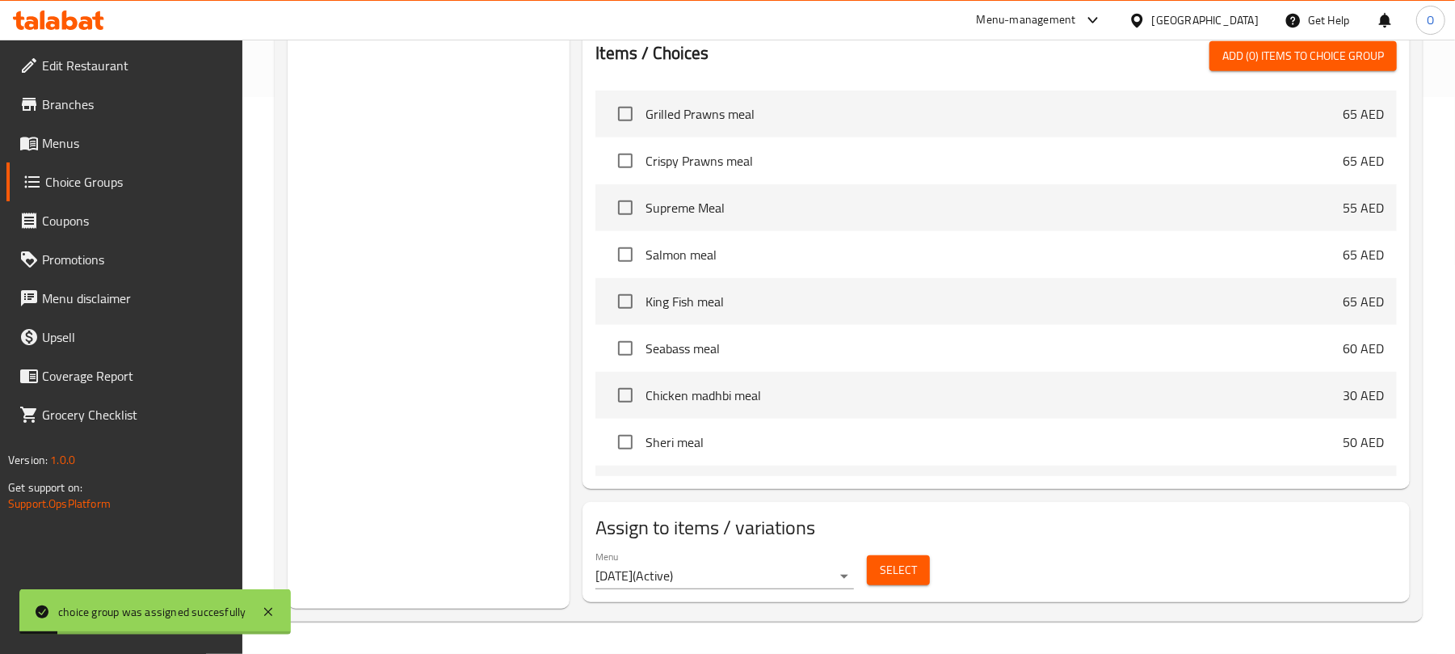
click at [86, 145] on span "Menus" at bounding box center [136, 142] width 188 height 19
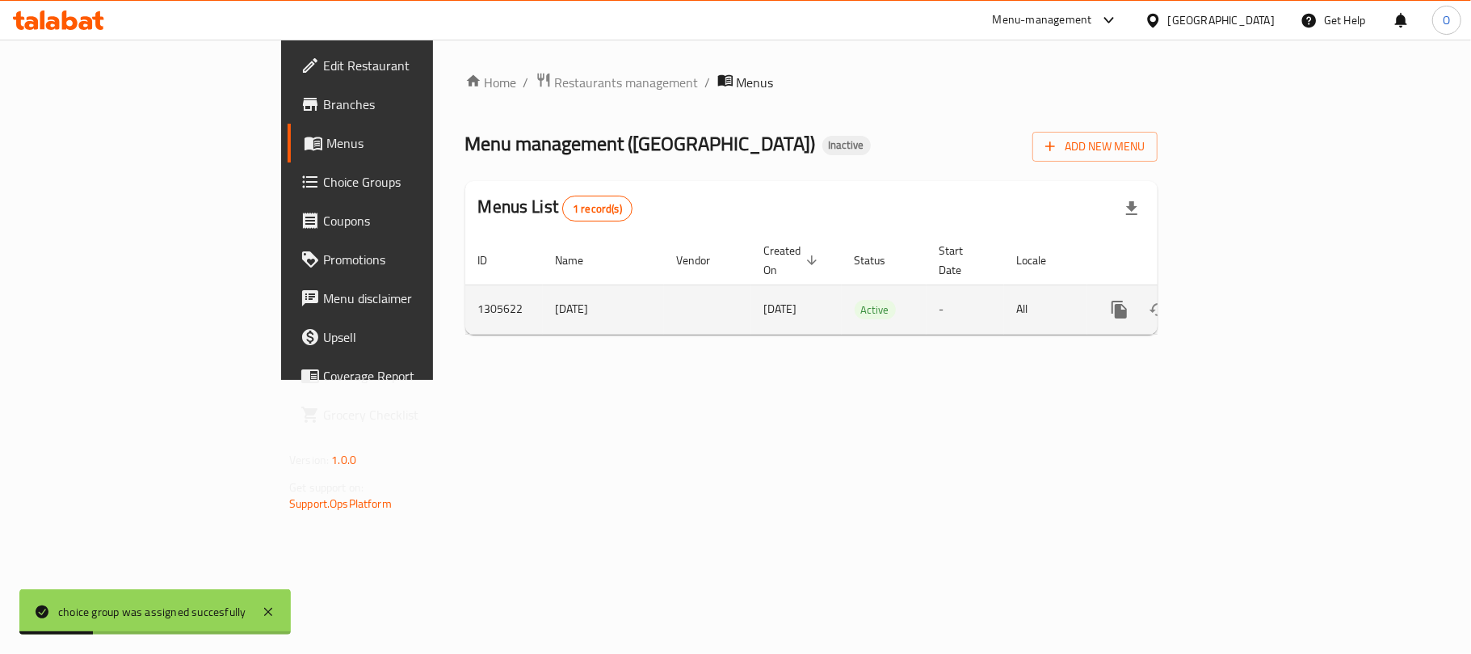
click at [1246, 300] on icon "enhanced table" at bounding box center [1235, 309] width 19 height 19
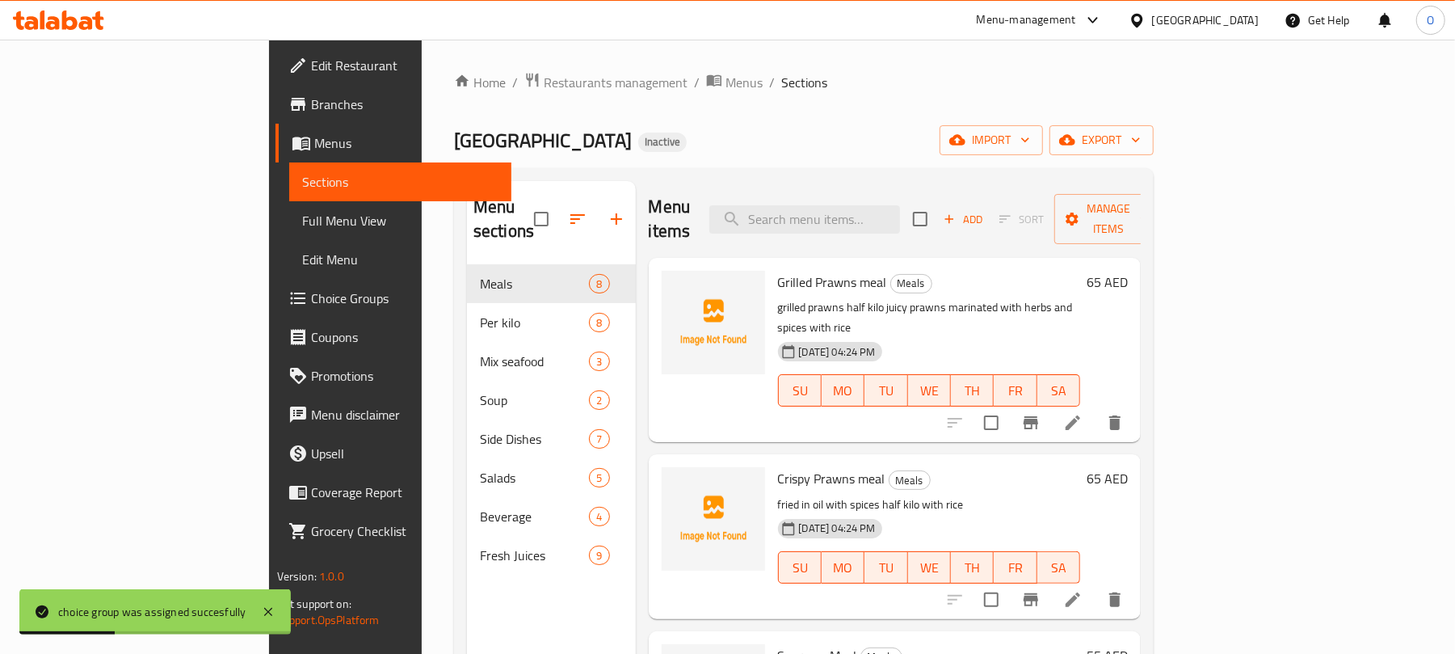
click at [302, 228] on span "Full Menu View" at bounding box center [400, 220] width 197 height 19
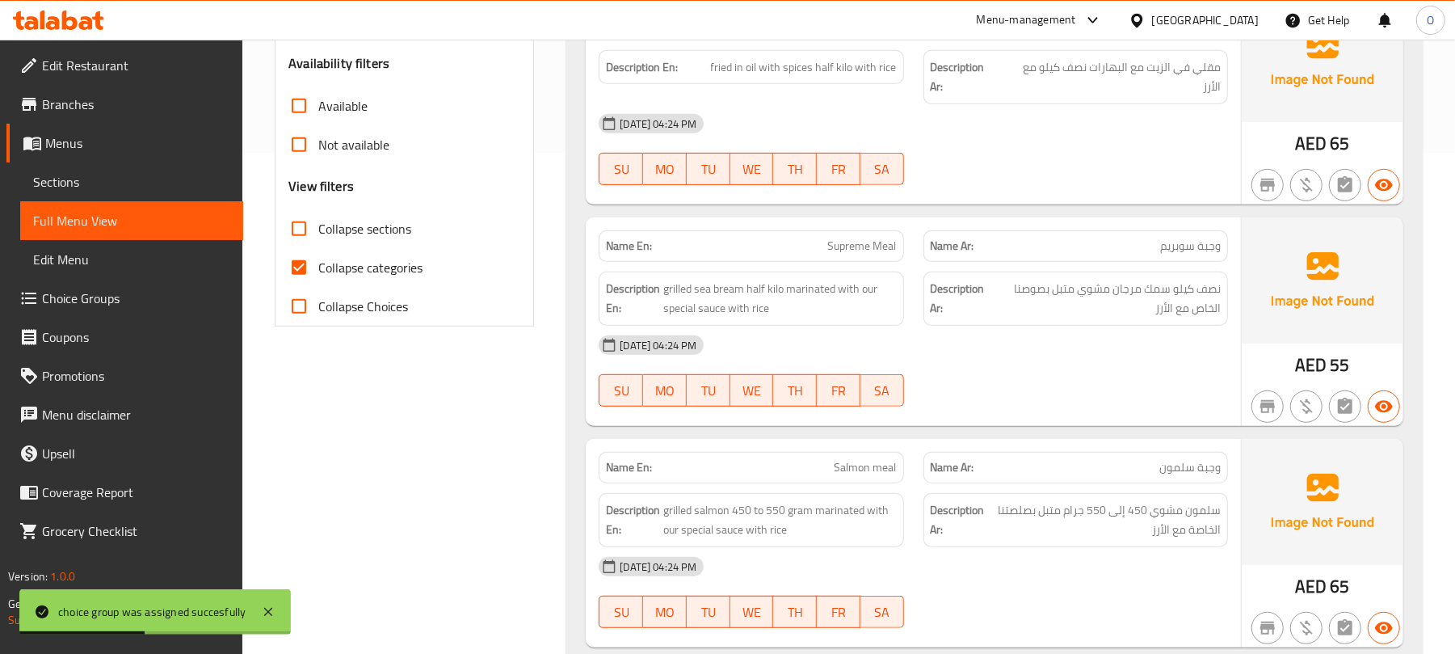
scroll to position [538, 0]
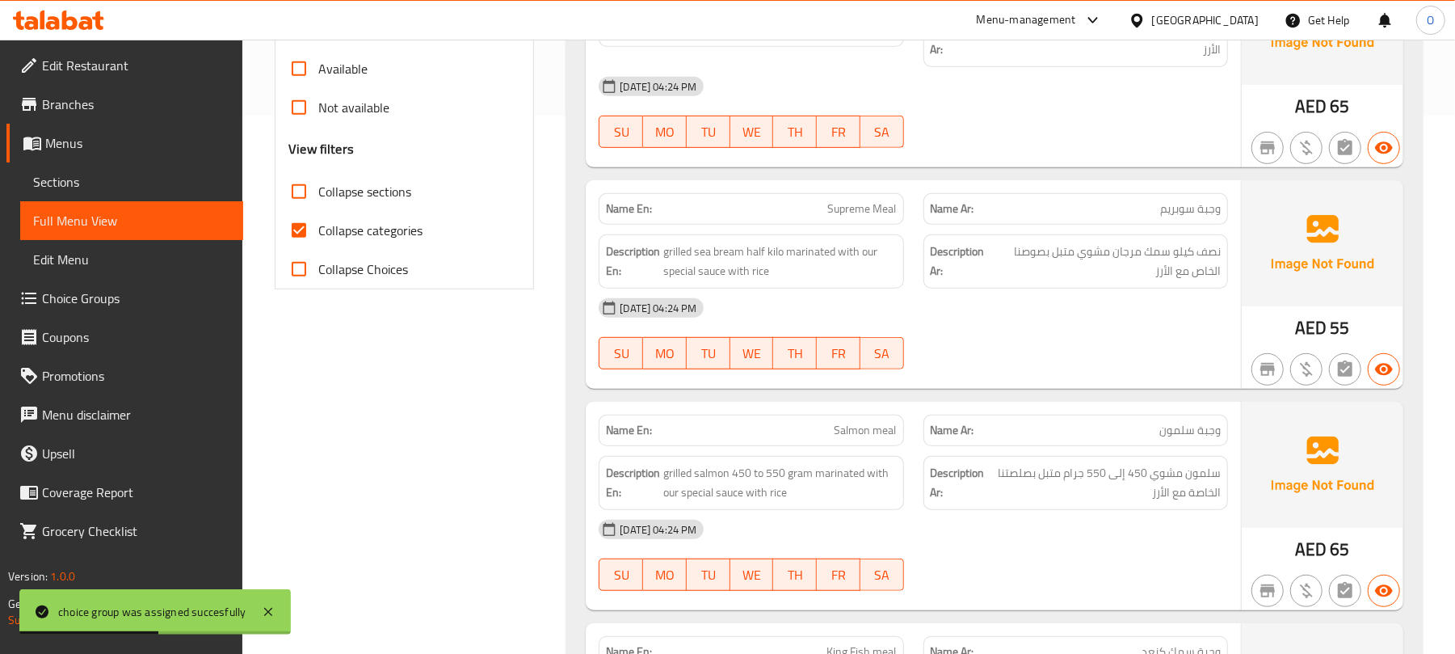
click at [388, 240] on span "Collapse categories" at bounding box center [370, 230] width 104 height 19
click at [318, 240] on input "Collapse categories" at bounding box center [299, 230] width 39 height 39
checkbox input "false"
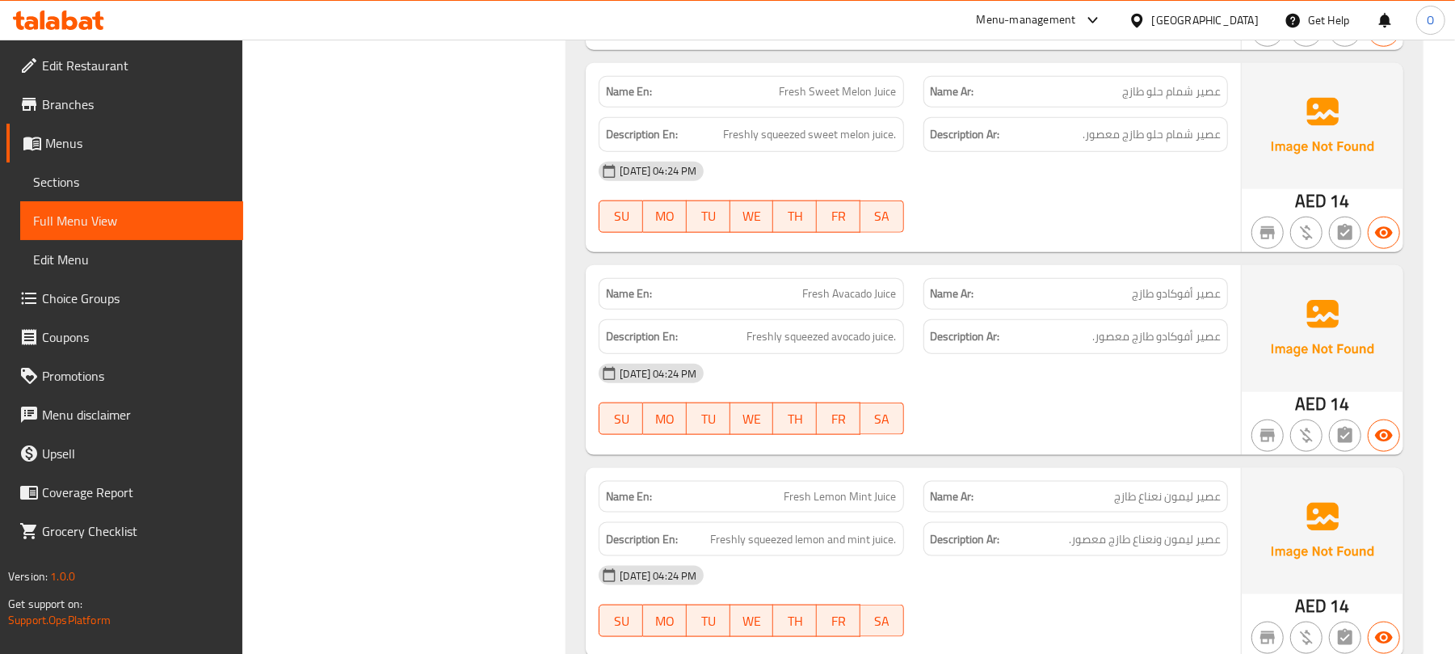
scroll to position [0, 0]
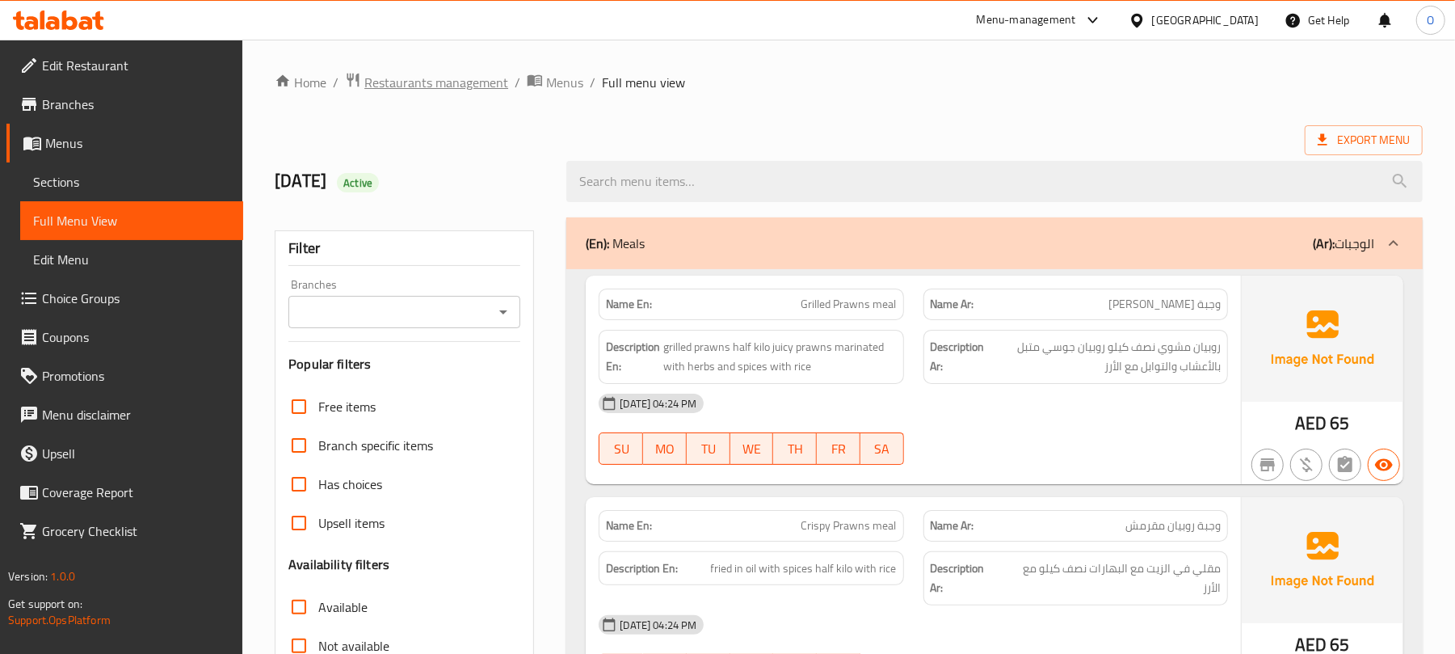
click at [452, 90] on span "Restaurants management" at bounding box center [436, 82] width 144 height 19
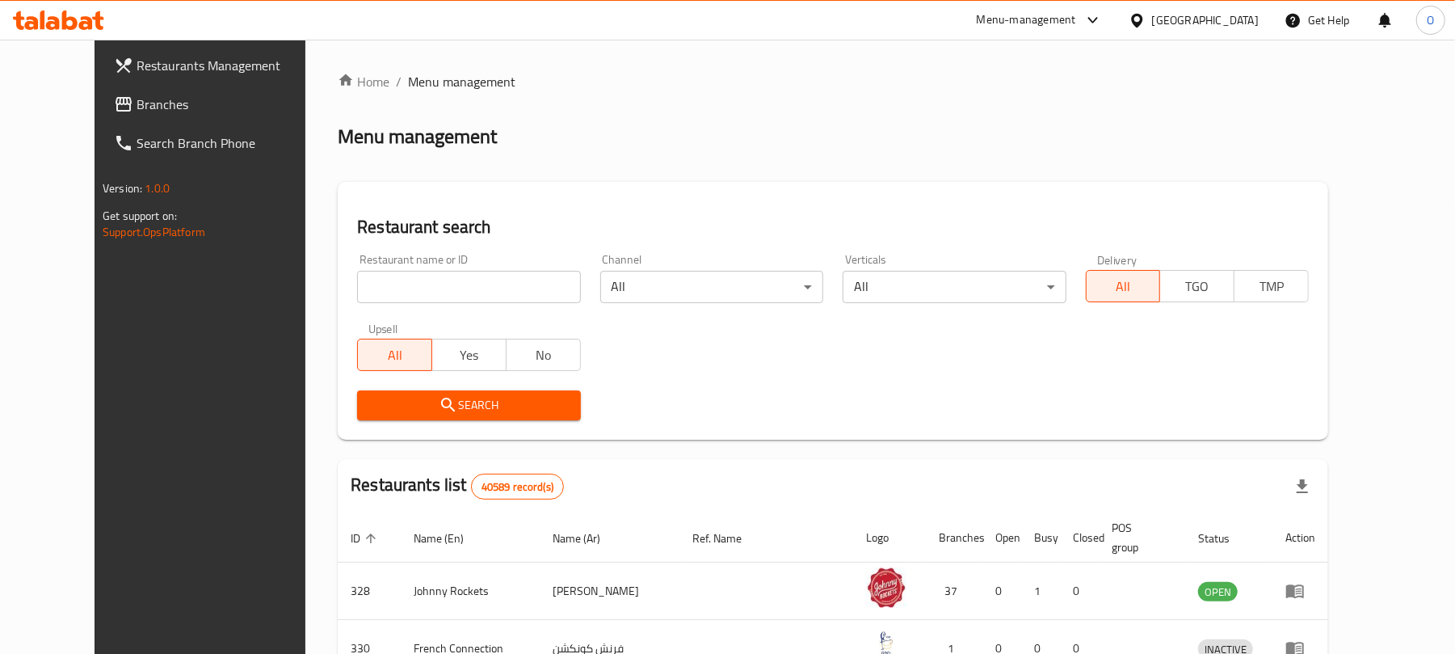
click at [137, 111] on span "Branches" at bounding box center [231, 104] width 188 height 19
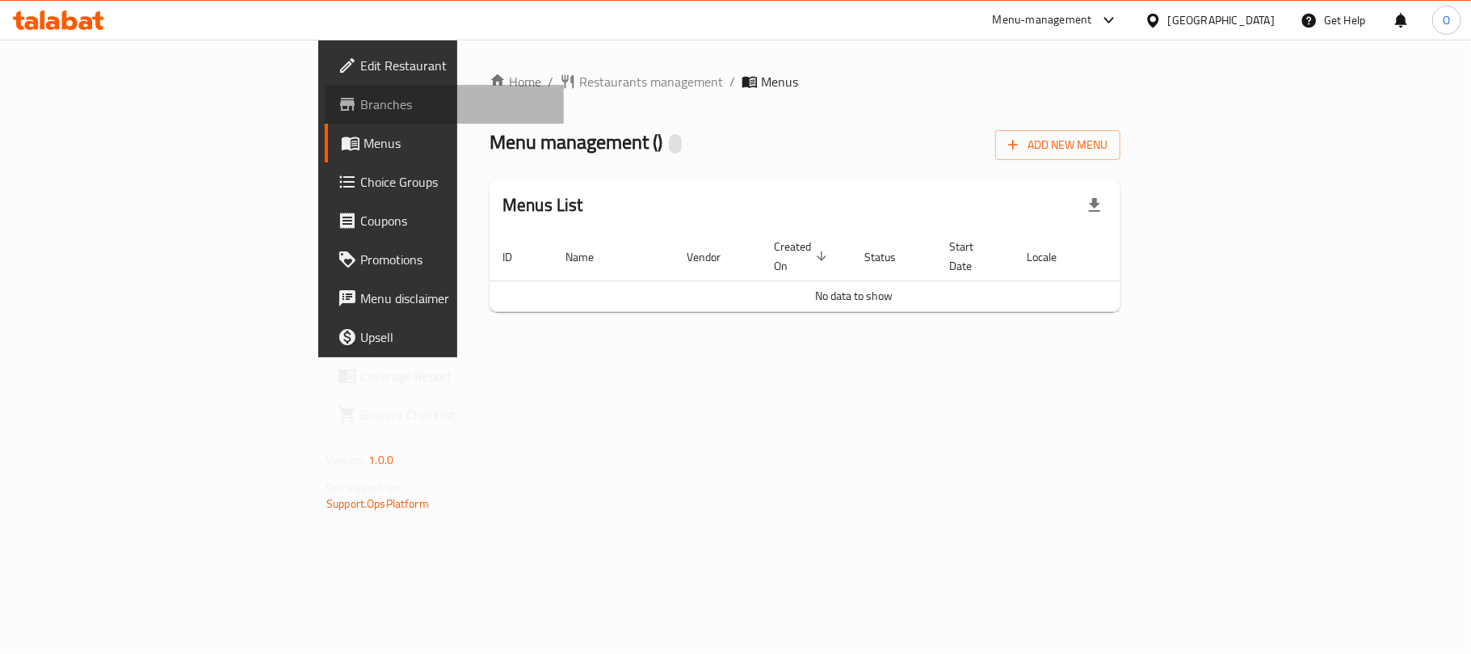
click at [360, 102] on span "Branches" at bounding box center [455, 104] width 191 height 19
